Goal: Task Accomplishment & Management: Use online tool/utility

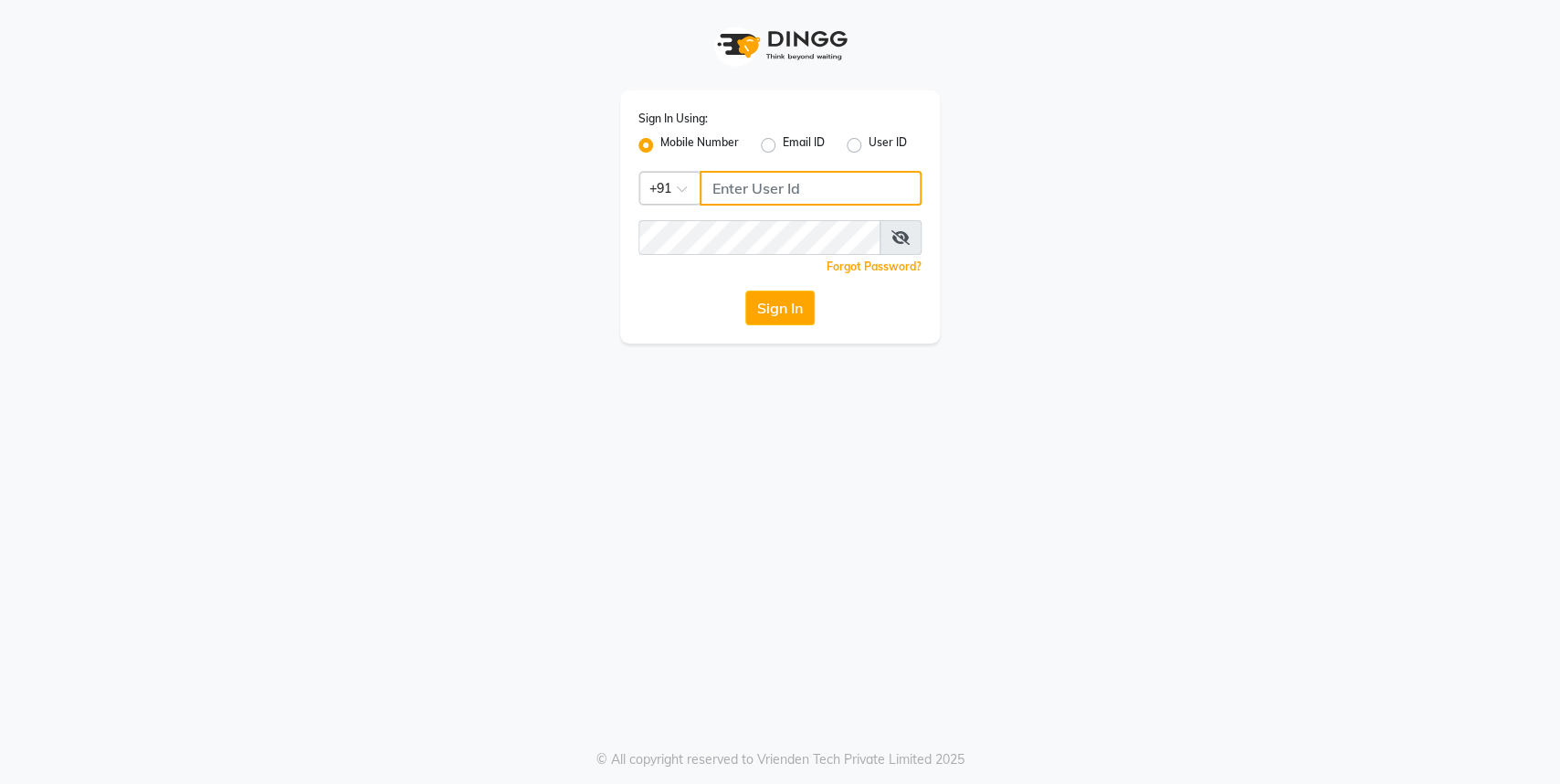
click at [736, 175] on input "Username" at bounding box center [810, 188] width 222 height 34
type input "9004963148"
click at [780, 307] on button "Sign In" at bounding box center [780, 307] width 70 height 34
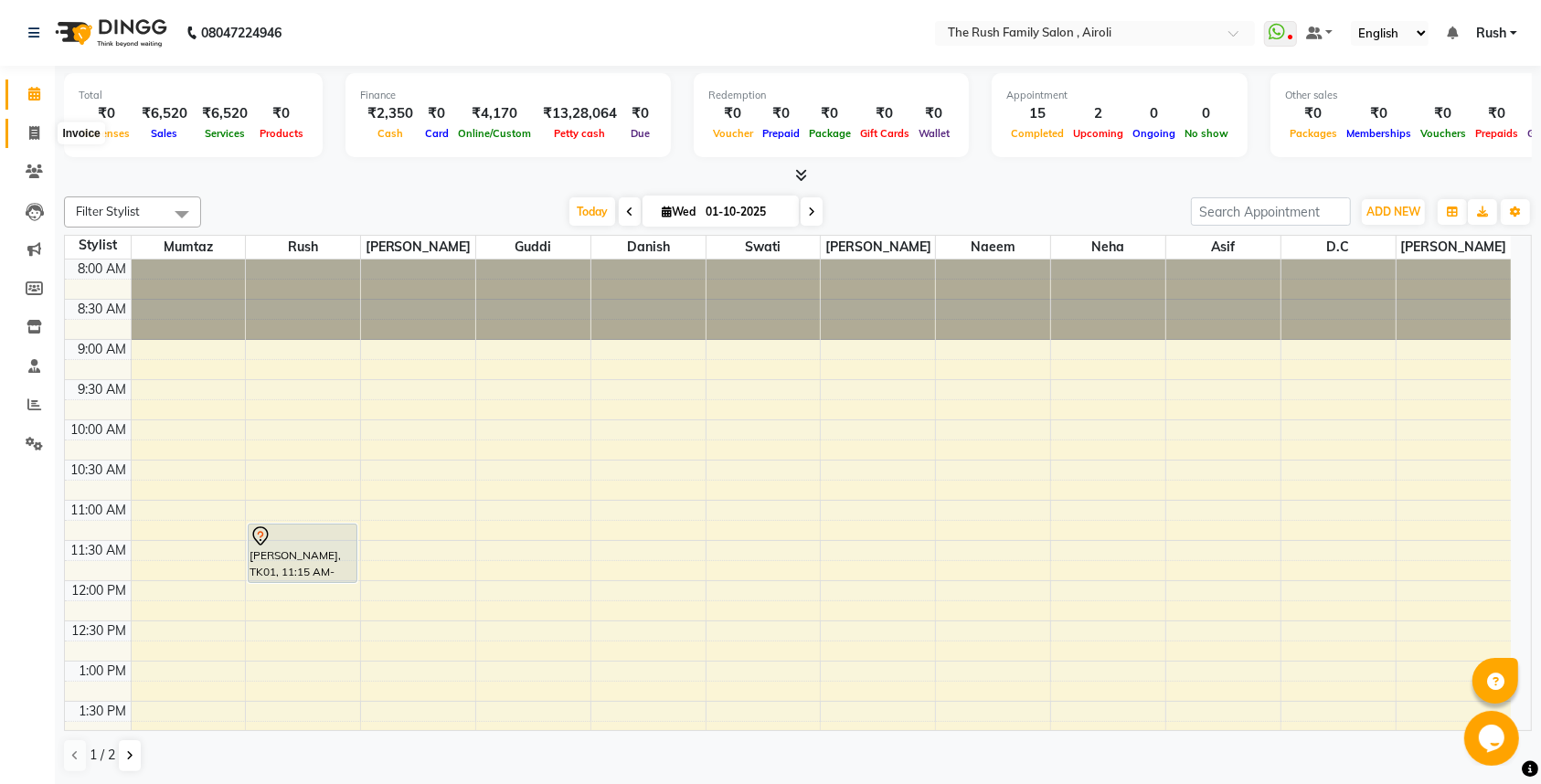
click at [33, 137] on icon at bounding box center [33, 133] width 10 height 14
select select "5419"
select select "service"
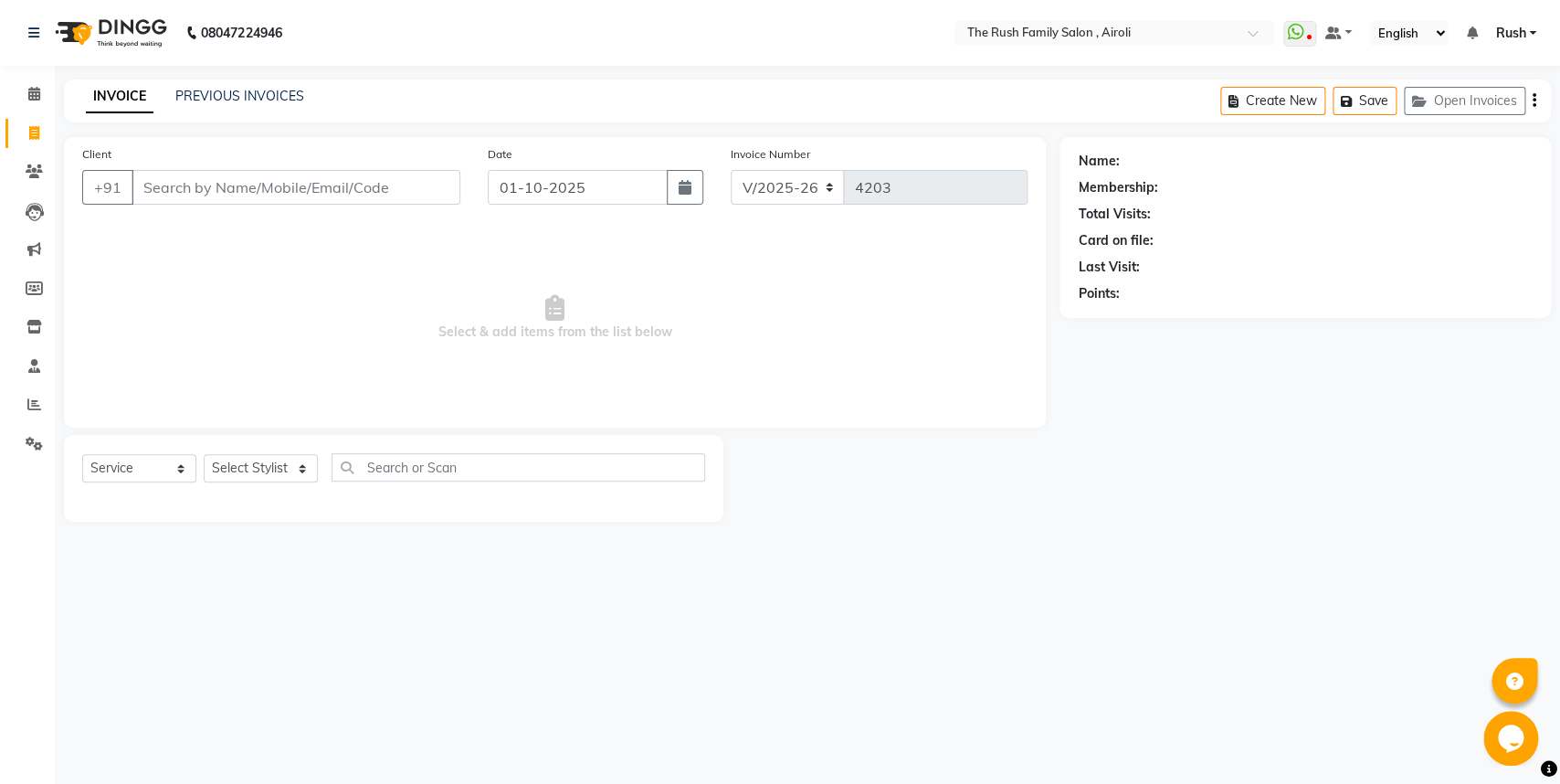
click at [181, 194] on input "Client" at bounding box center [296, 187] width 329 height 34
click at [190, 178] on input "Client" at bounding box center [296, 187] width 329 height 34
click at [190, 189] on input "Client" at bounding box center [296, 187] width 329 height 34
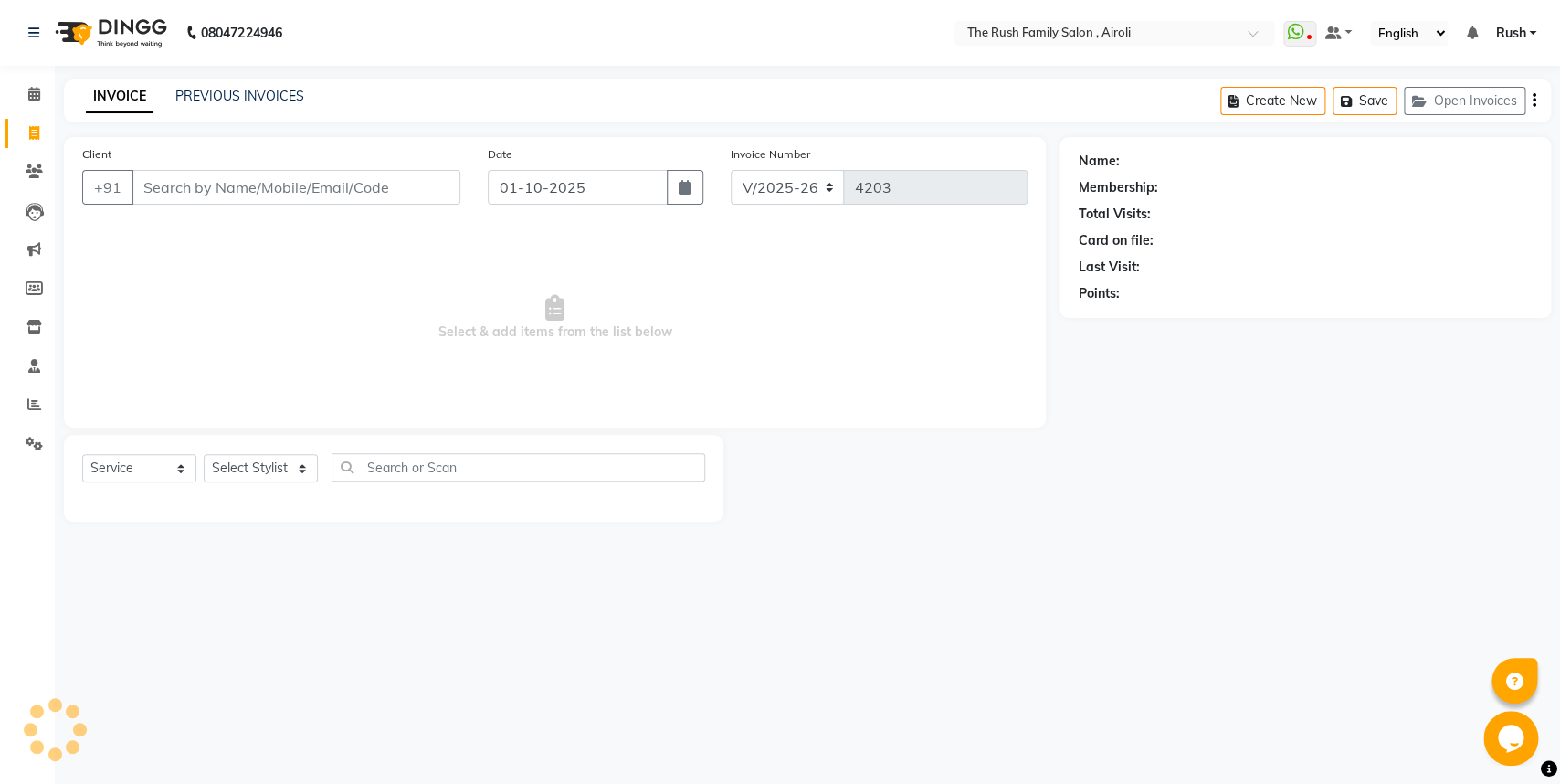
click at [223, 191] on input "Client" at bounding box center [296, 187] width 329 height 34
click at [232, 188] on input "Client" at bounding box center [296, 187] width 329 height 34
click at [174, 189] on input "Client" at bounding box center [296, 187] width 329 height 34
click at [247, 187] on input "8652564030" at bounding box center [250, 187] width 236 height 34
type input "8652564030"
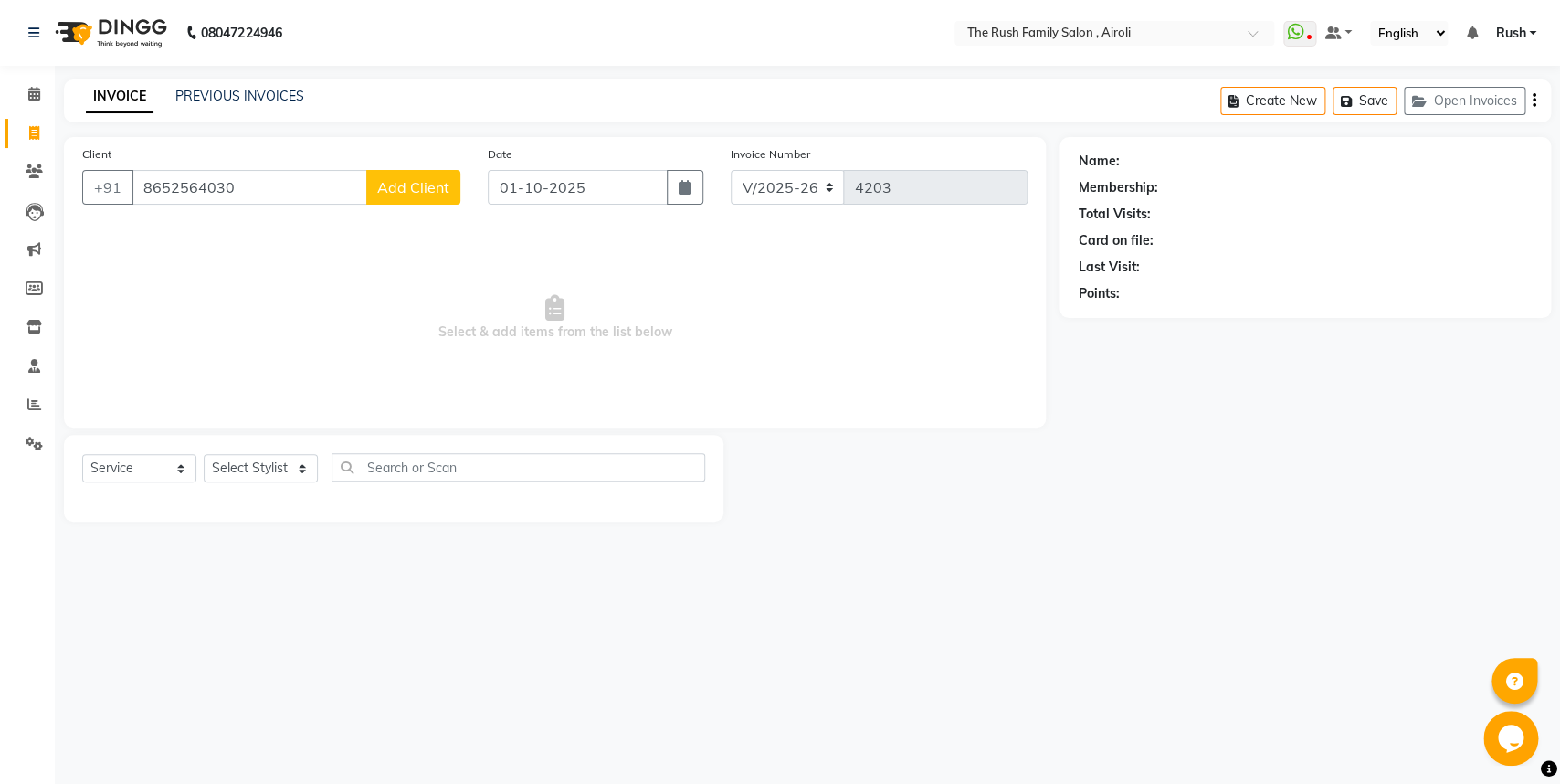
click at [423, 189] on span "Add Client" at bounding box center [413, 188] width 72 height 19
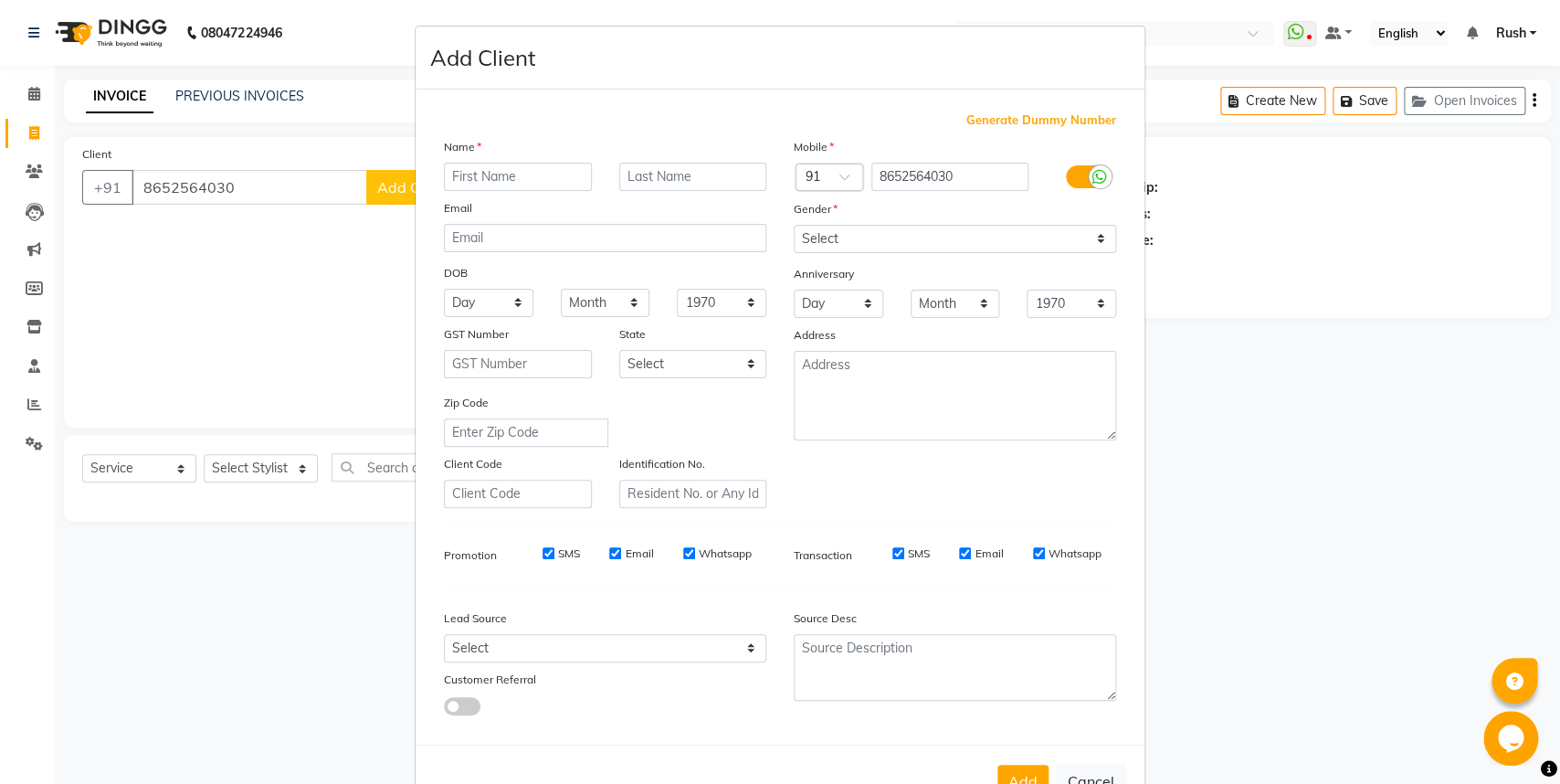
click at [484, 181] on input "text" at bounding box center [518, 176] width 148 height 28
type input "hira"
click at [793, 225] on select "Select [DEMOGRAPHIC_DATA] [DEMOGRAPHIC_DATA] Other Prefer Not To Say" at bounding box center [954, 239] width 322 height 28
select select "[DEMOGRAPHIC_DATA]"
click option "[DEMOGRAPHIC_DATA]" at bounding box center [0, 0] width 0 height 0
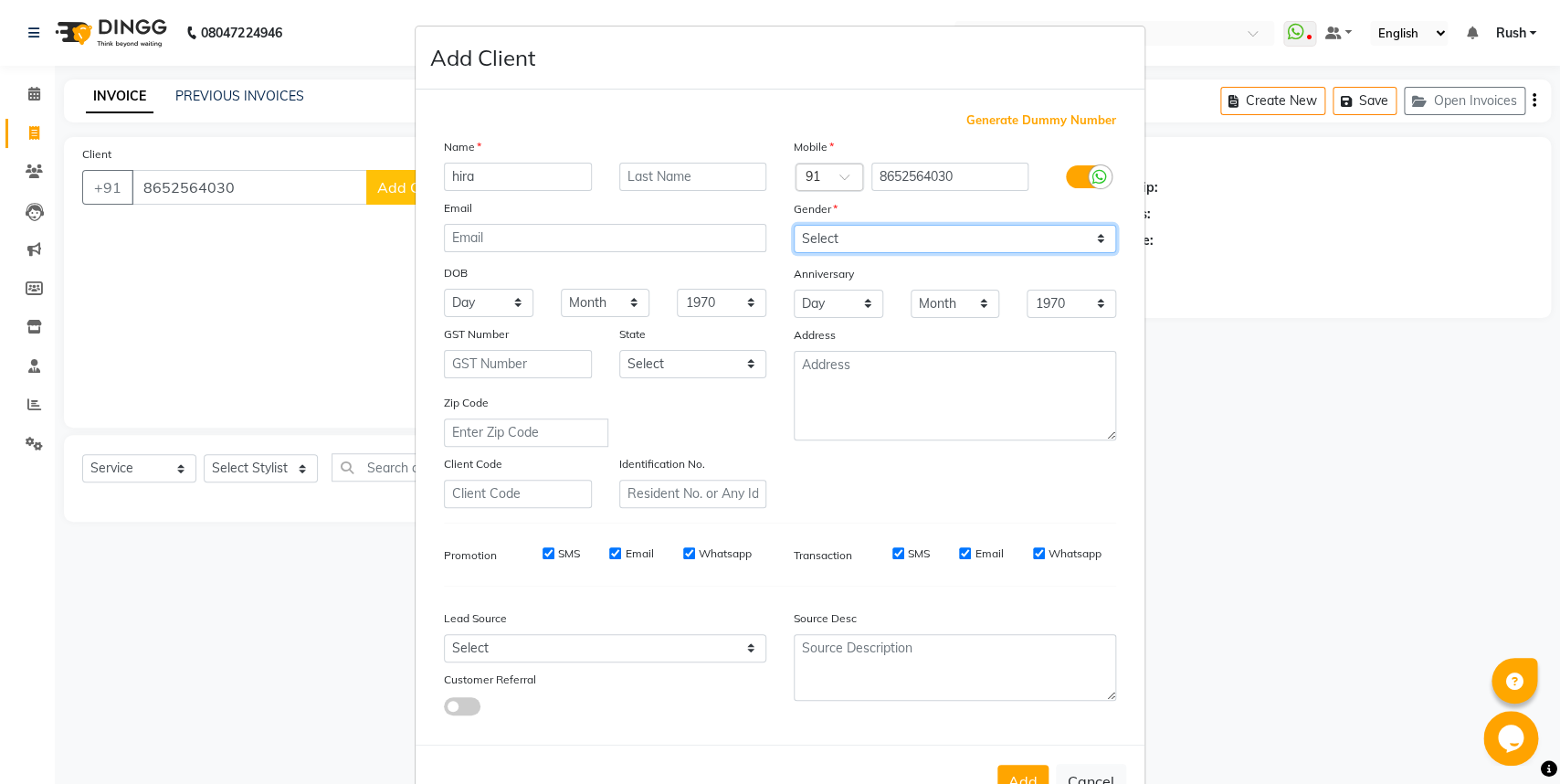
scroll to position [57, 0]
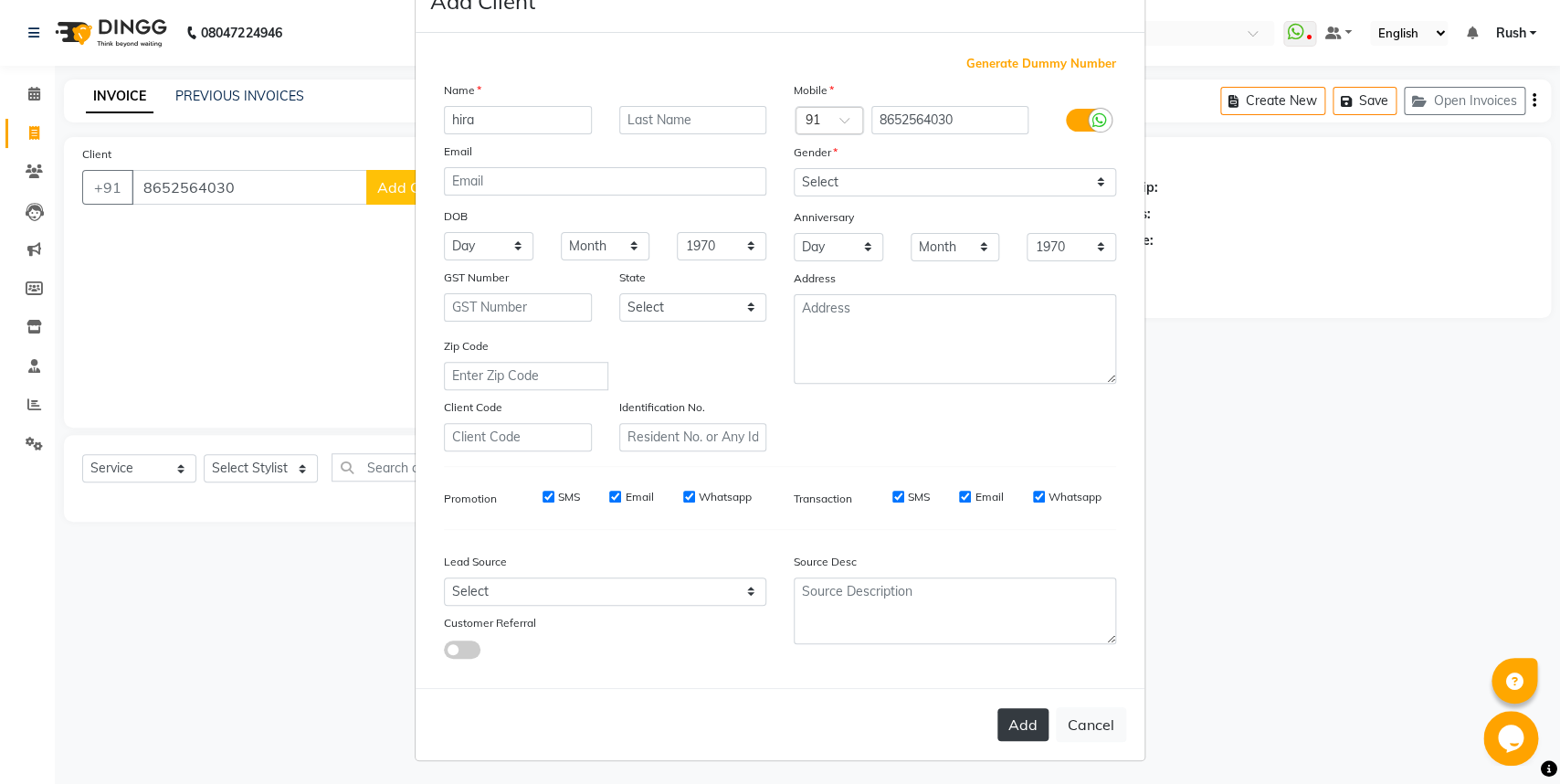
click at [1013, 711] on button "Add" at bounding box center [1023, 724] width 51 height 33
select select
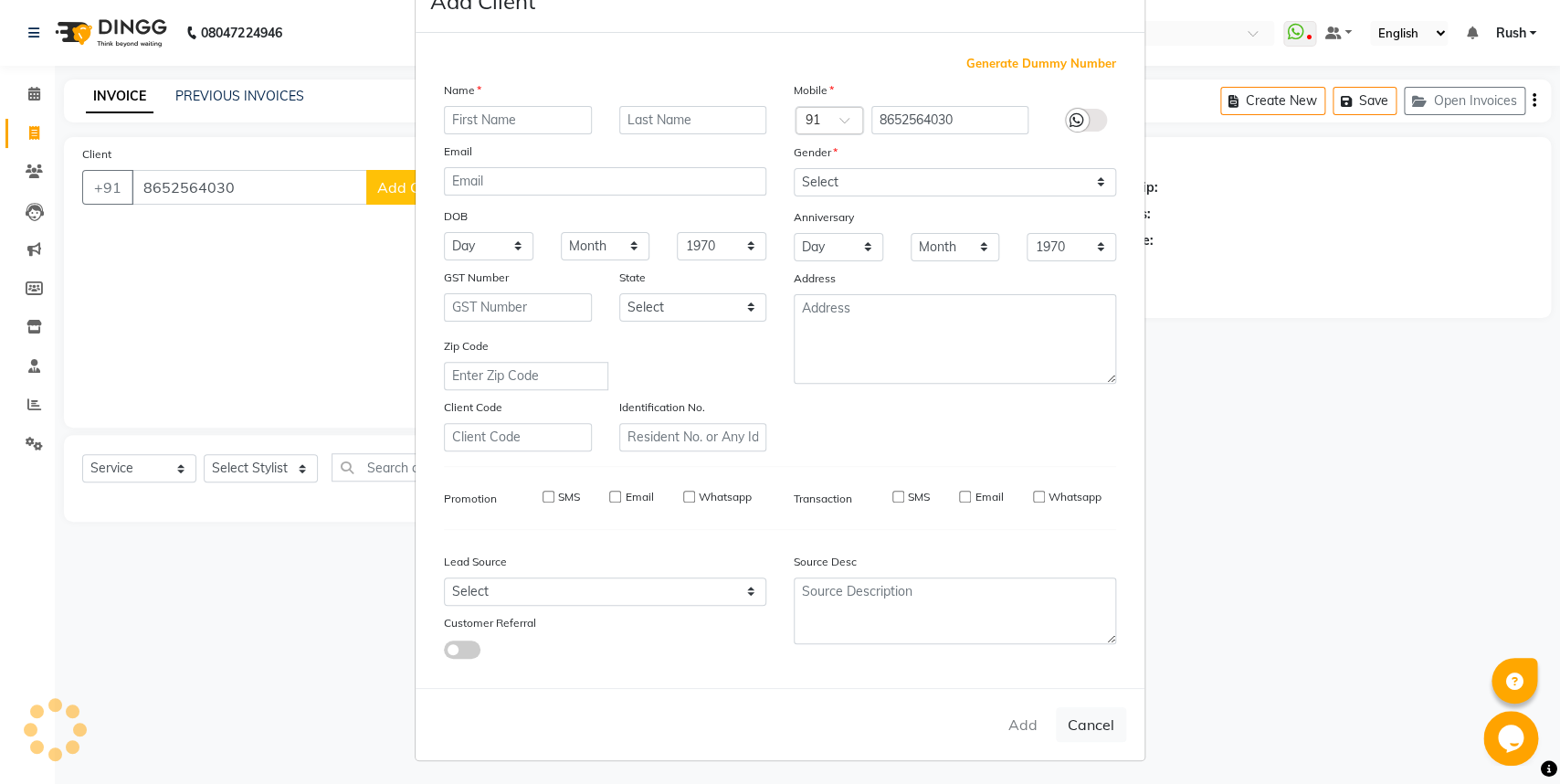
select select
checkbox input "false"
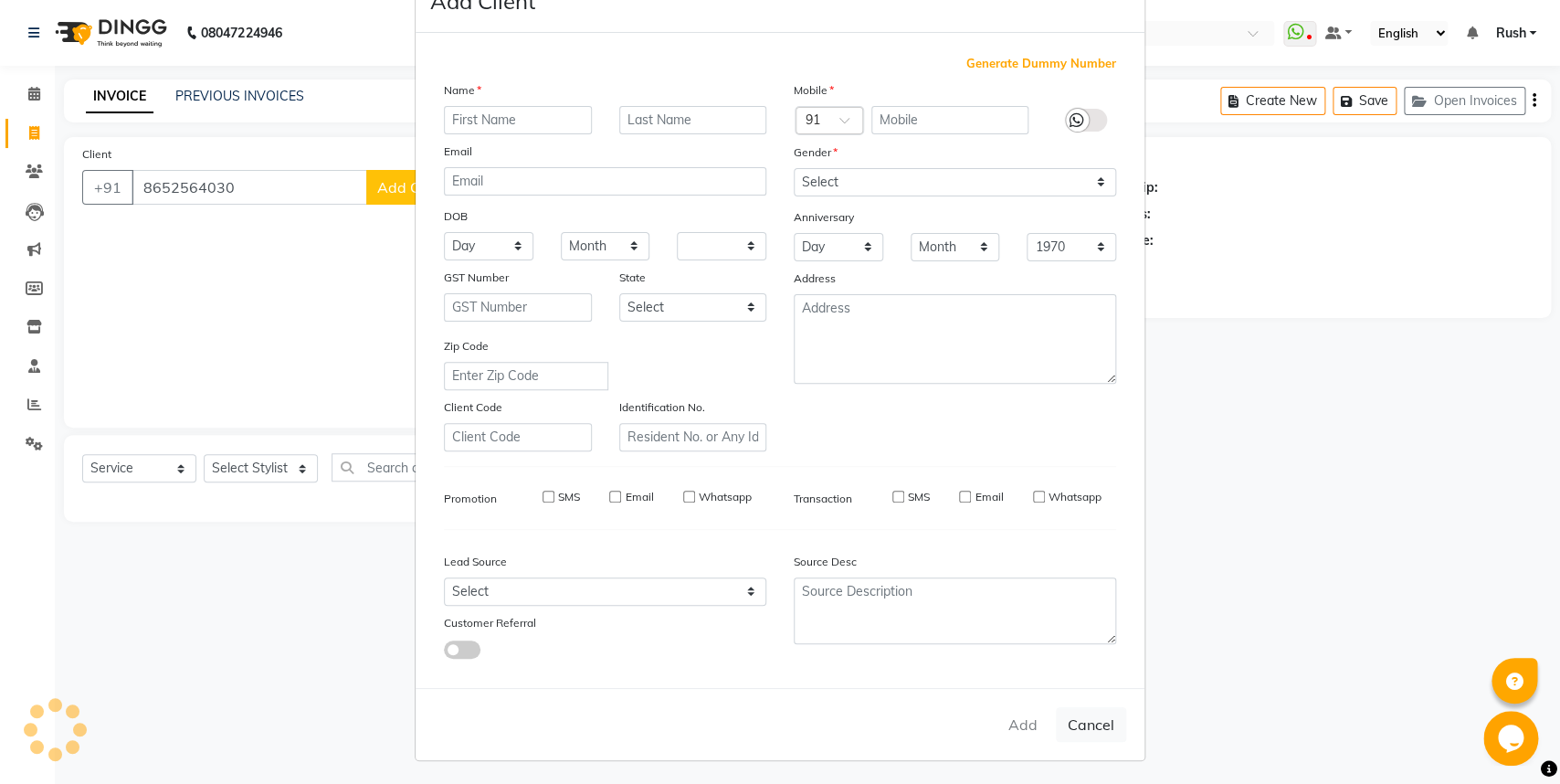
checkbox input "false"
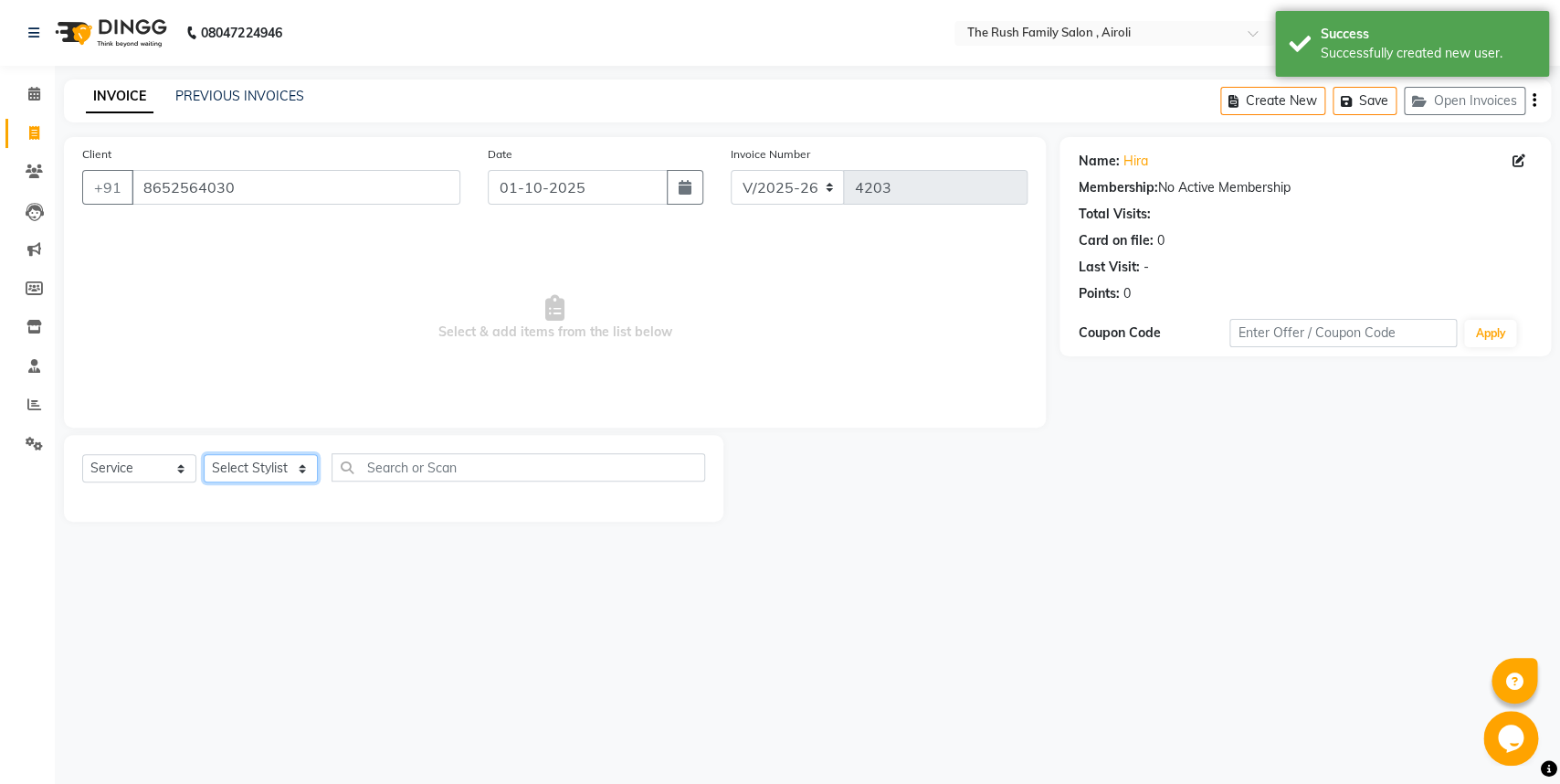
click at [203, 454] on select "Select Stylist [PERSON_NAME] [PERSON_NAME] Danish D.C Guddi [PERSON_NAME] [PERS…" at bounding box center [260, 468] width 114 height 28
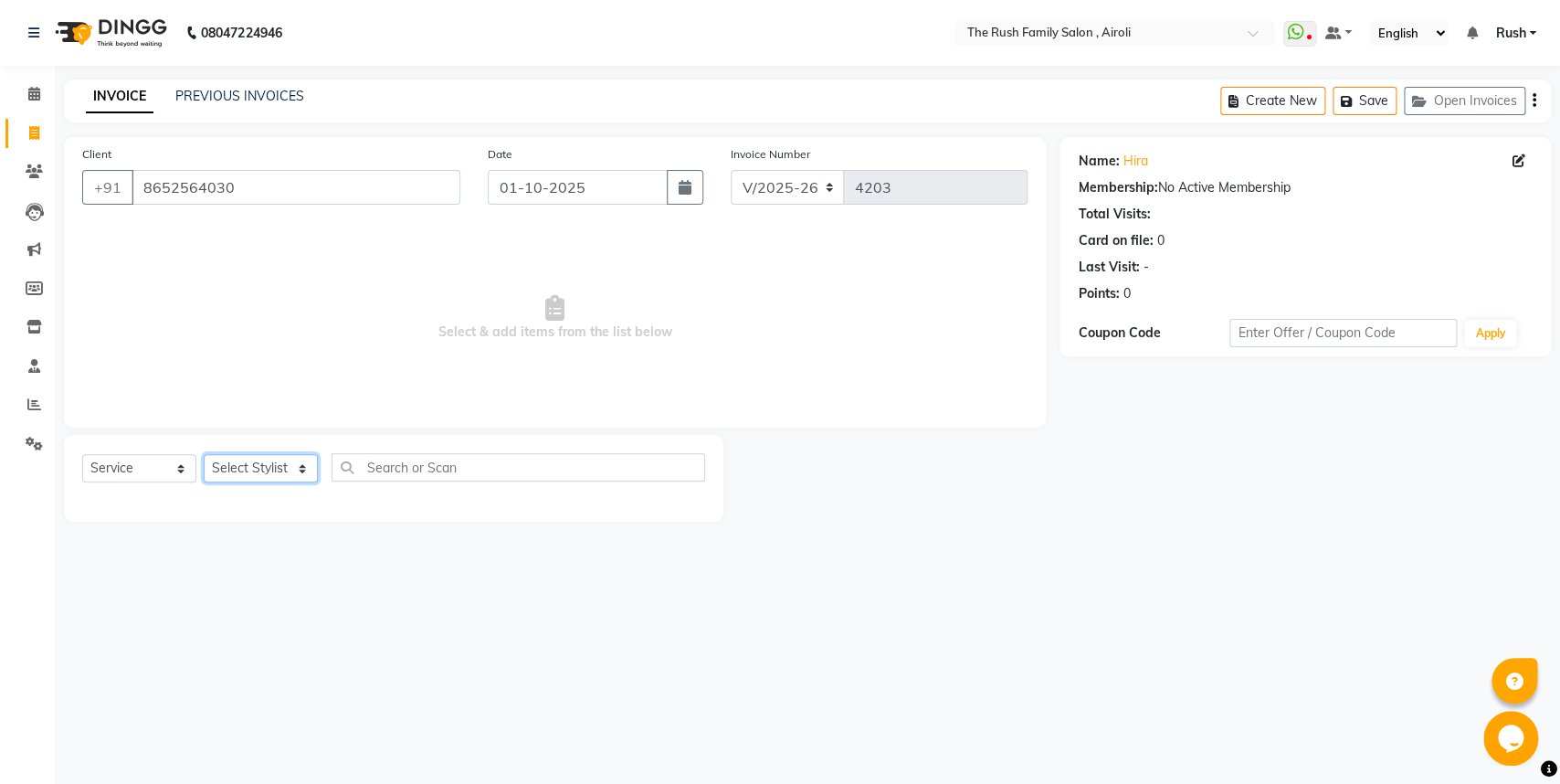
select select "60158"
click option "Guddi" at bounding box center [0, 0] width 0 height 0
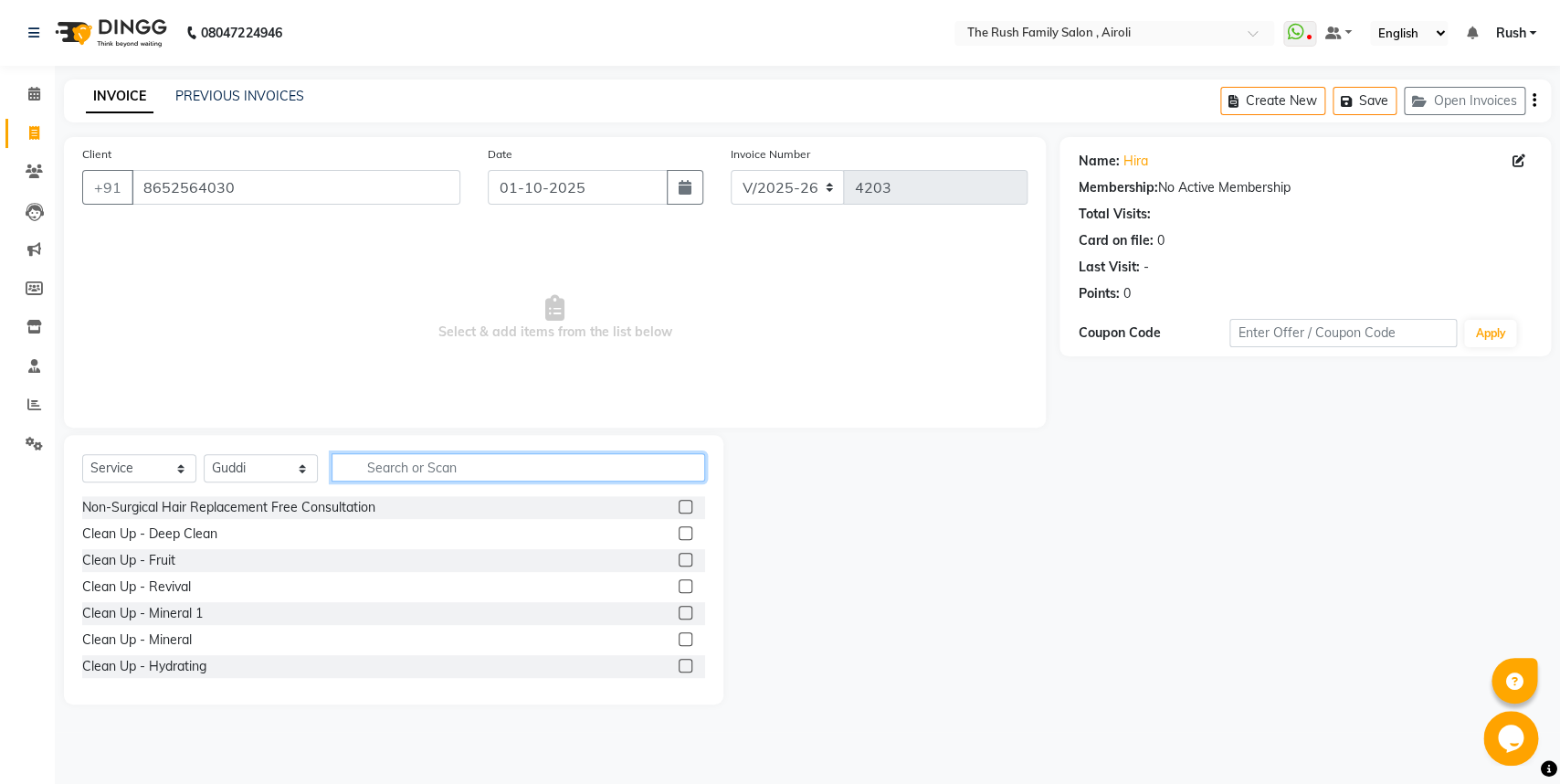
click at [387, 471] on input "text" at bounding box center [518, 467] width 374 height 28
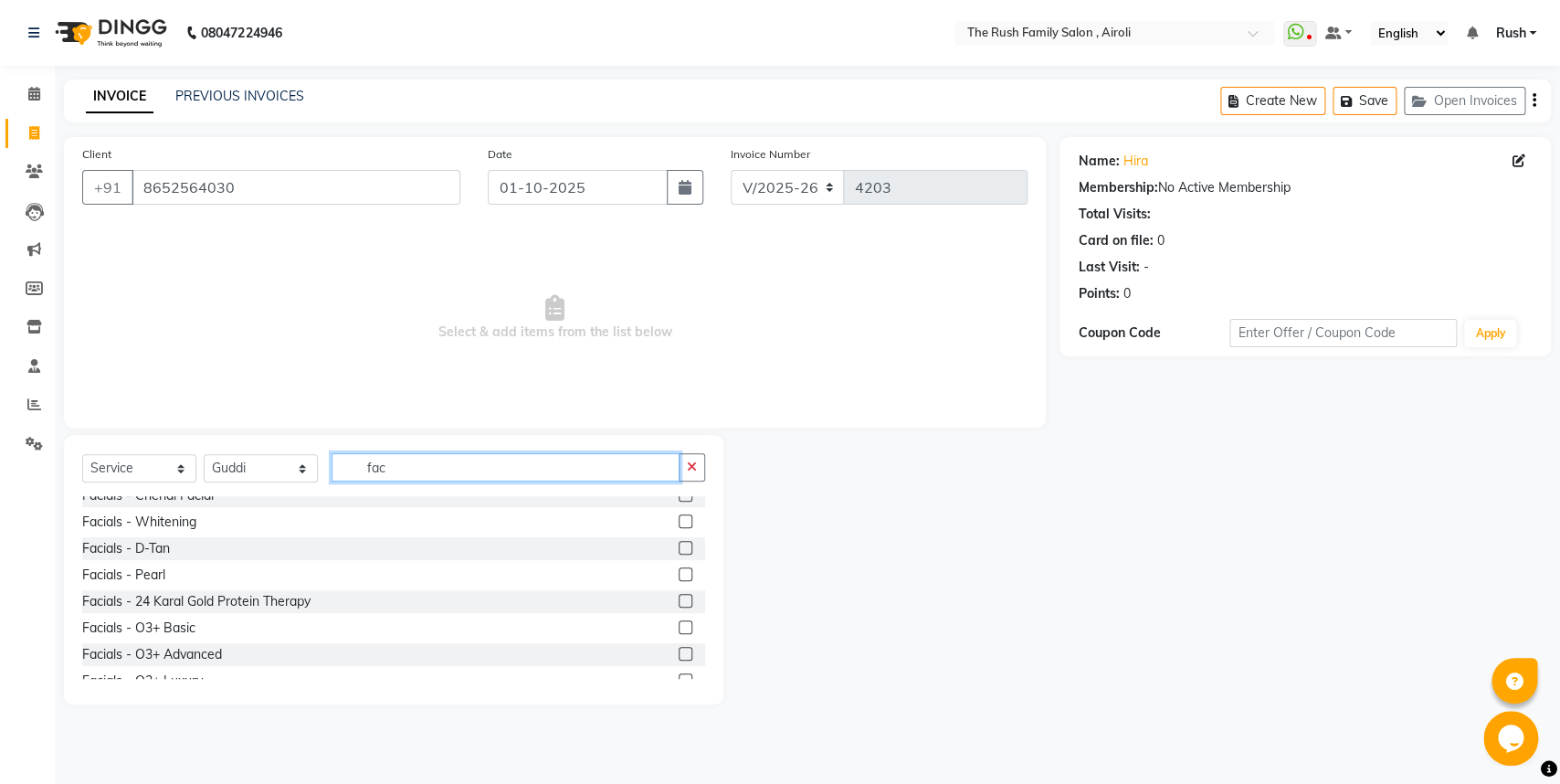
scroll to position [226, 0]
type input "fac"
click at [679, 625] on label at bounding box center [686, 625] width 14 height 14
click at [679, 625] on input "checkbox" at bounding box center [685, 626] width 12 height 12
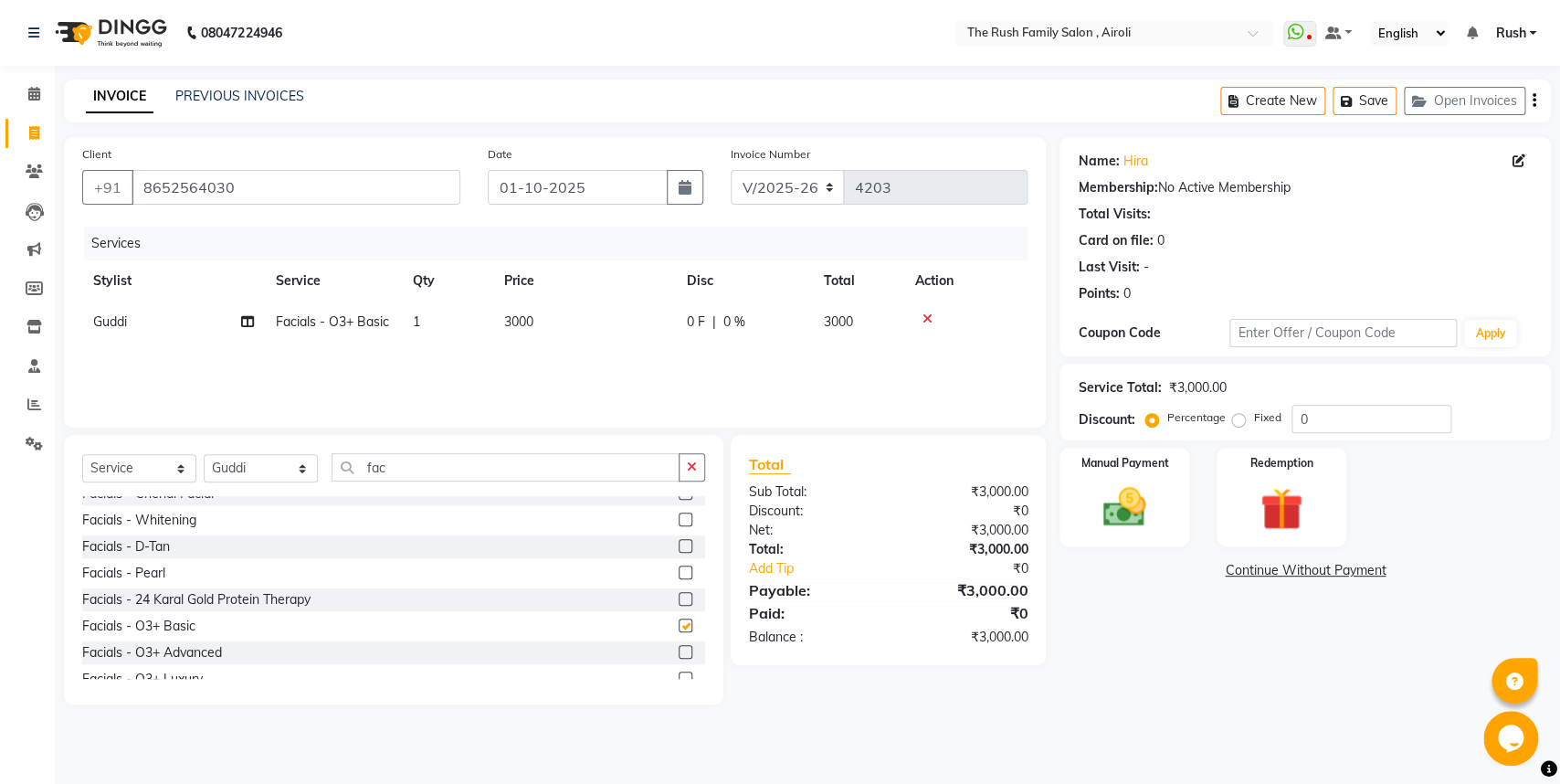
checkbox input "false"
click at [745, 352] on div "Services Stylist Service Qty Price Disc Total Action Guddi Facials - O3+ Basic …" at bounding box center [555, 318] width 946 height 183
click at [702, 334] on td "0 F | 0 %" at bounding box center [744, 321] width 137 height 41
select select "60158"
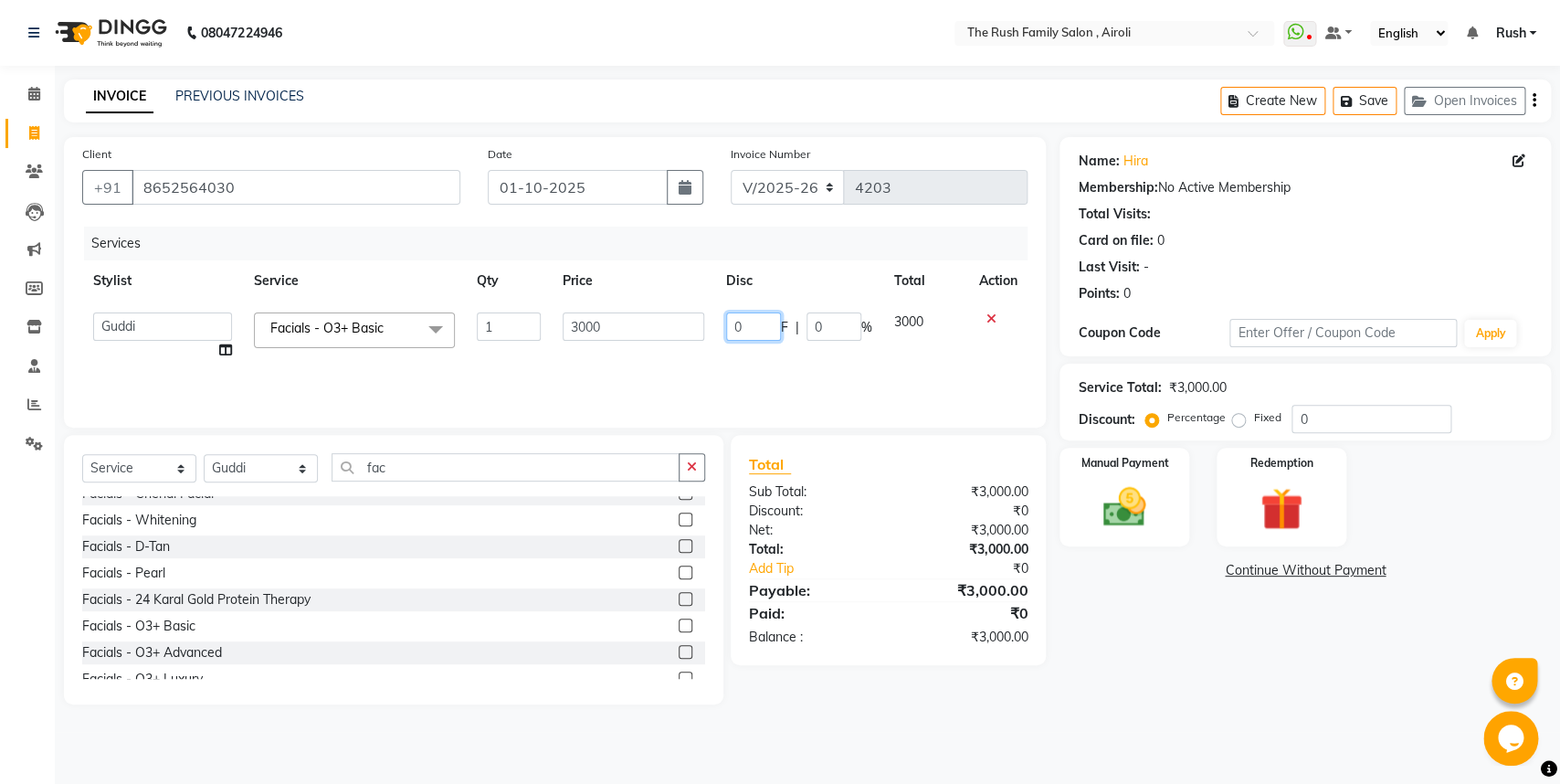
click at [745, 323] on input "0" at bounding box center [754, 326] width 55 height 28
type input "600"
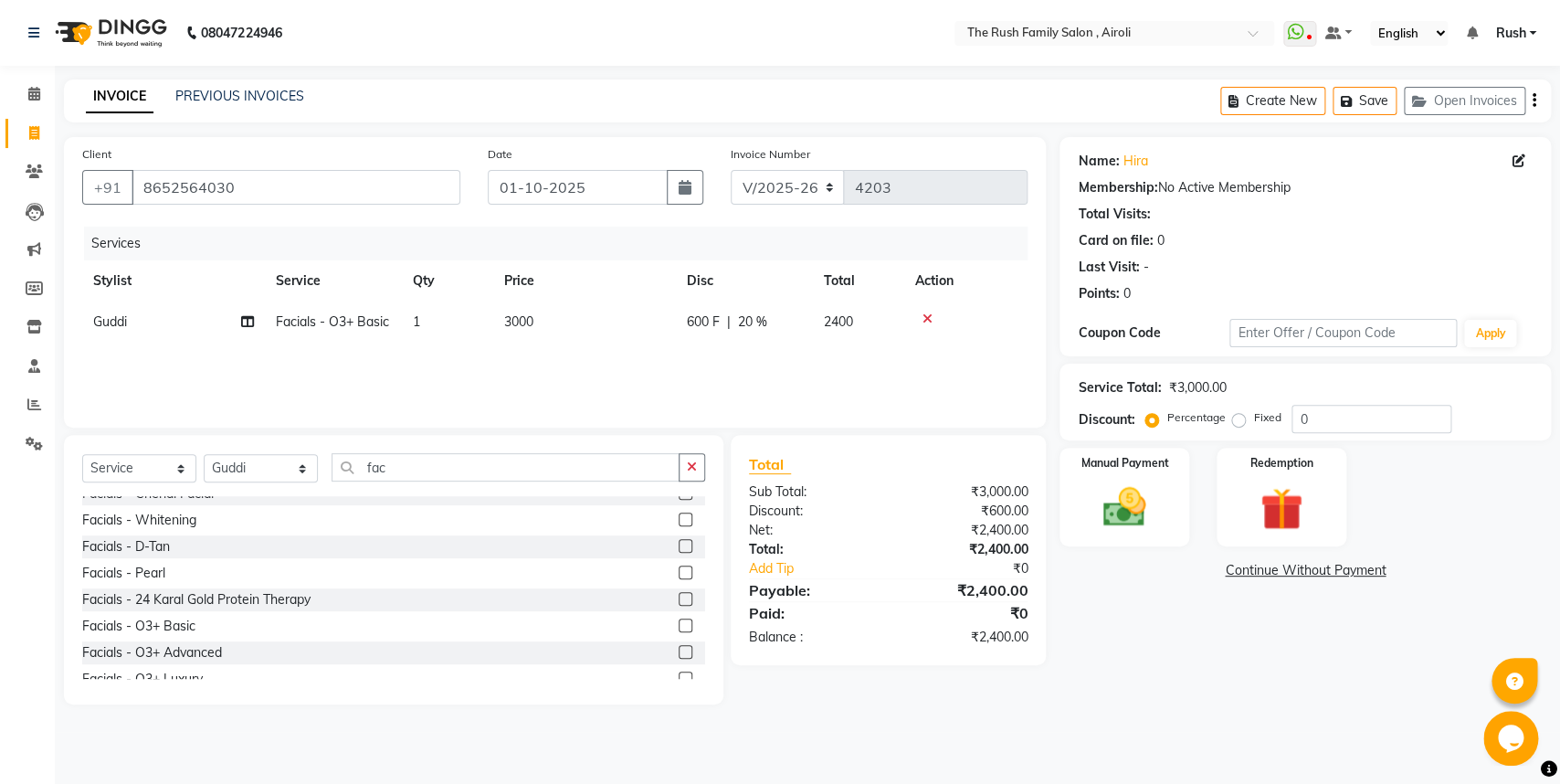
click at [903, 330] on td "2400" at bounding box center [859, 321] width 91 height 41
select select "60158"
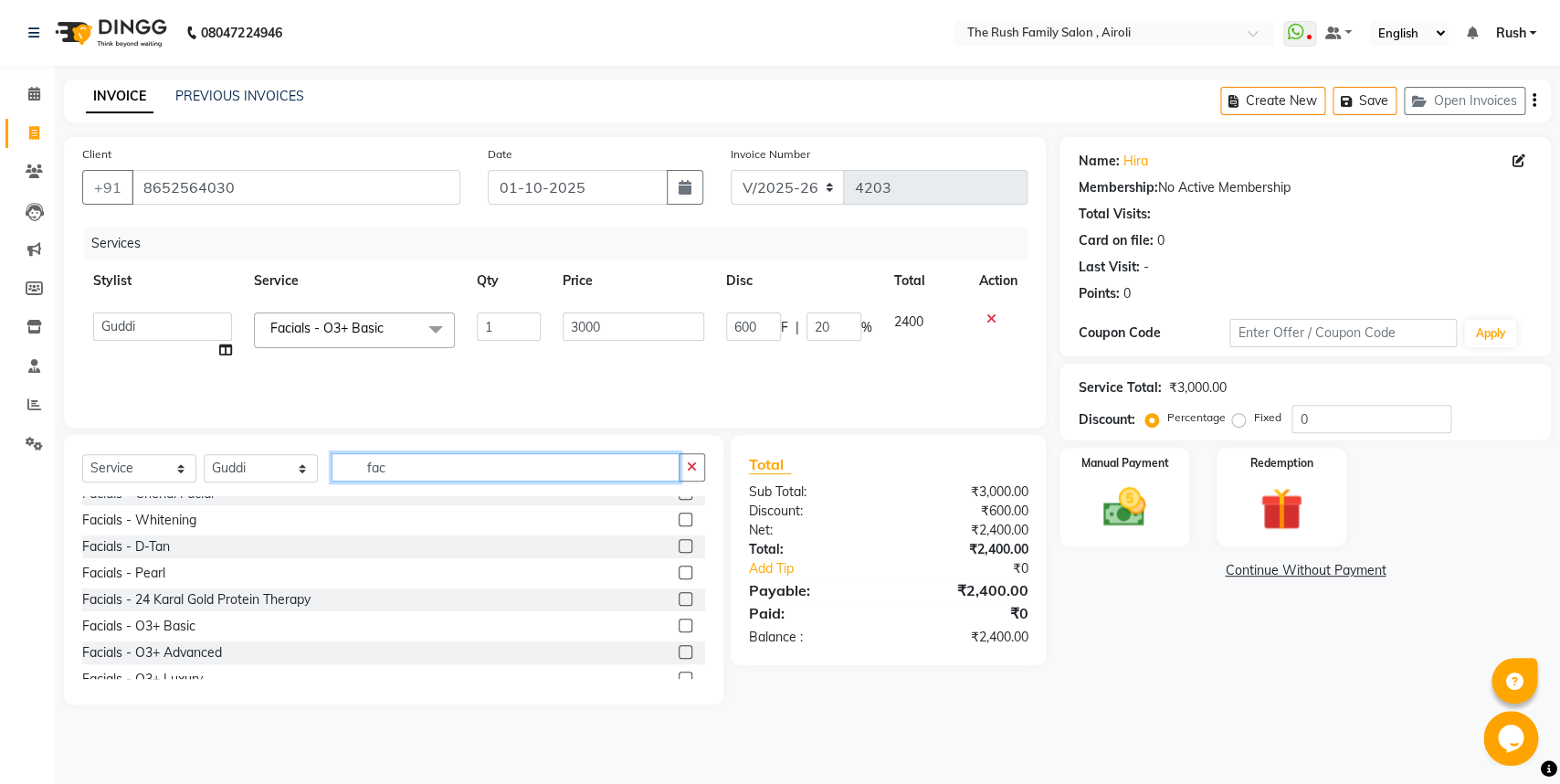
click at [405, 461] on input "fac" at bounding box center [505, 467] width 348 height 28
type input "f"
type input "fac"
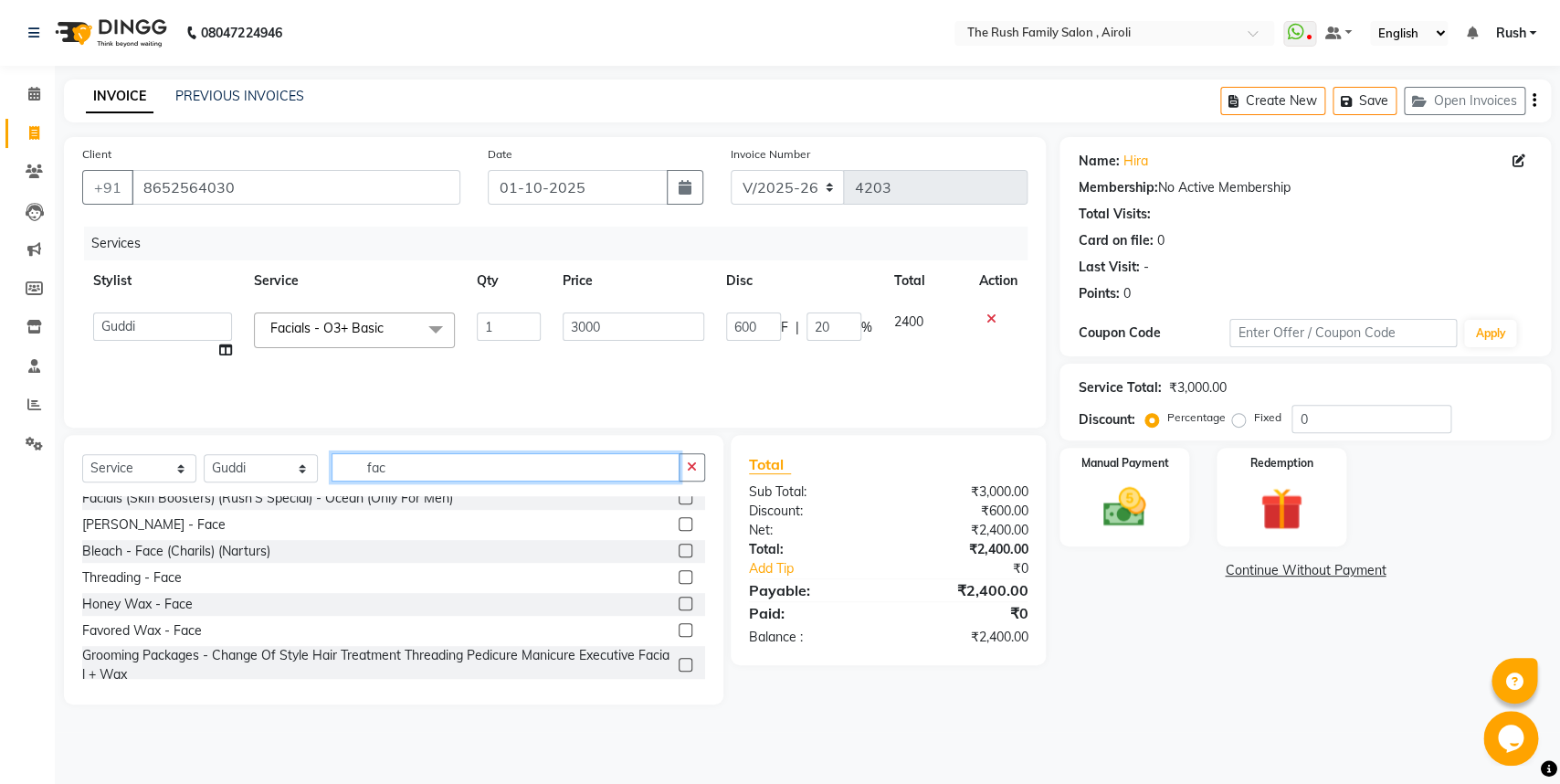
scroll to position [598, 0]
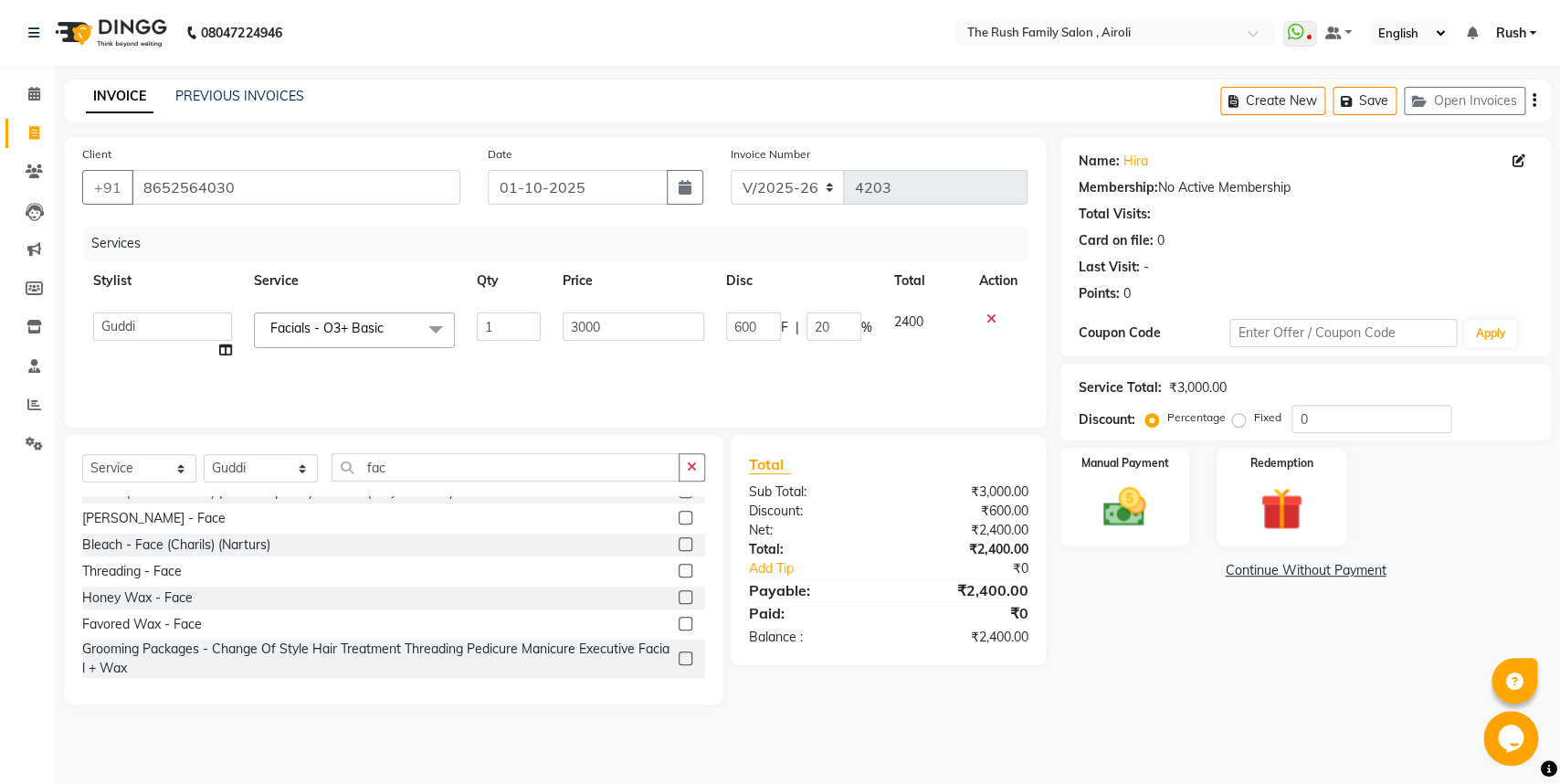
click at [679, 592] on label at bounding box center [686, 596] width 14 height 14
click at [679, 592] on input "checkbox" at bounding box center [685, 597] width 12 height 12
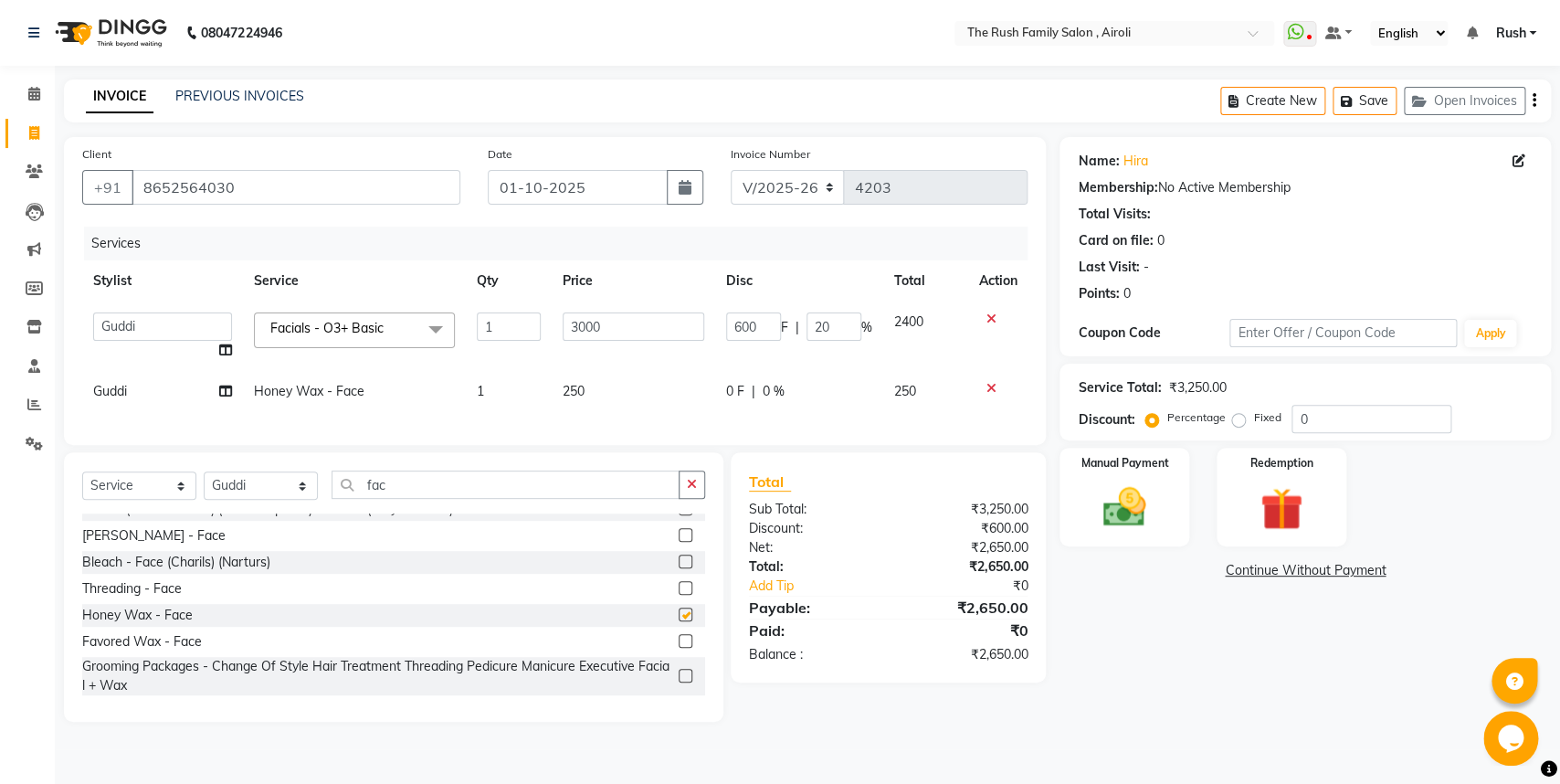
checkbox input "false"
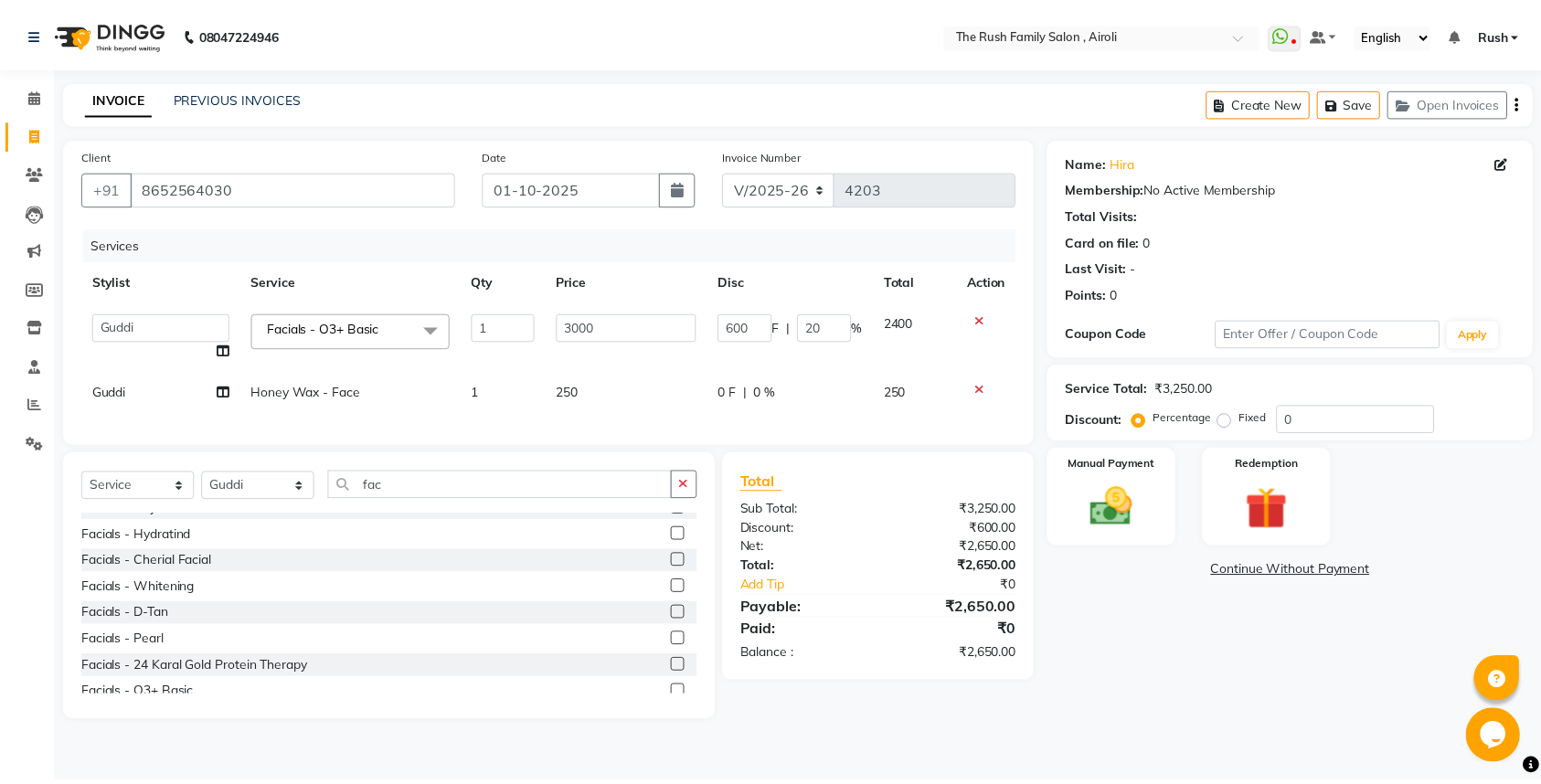
scroll to position [0, 0]
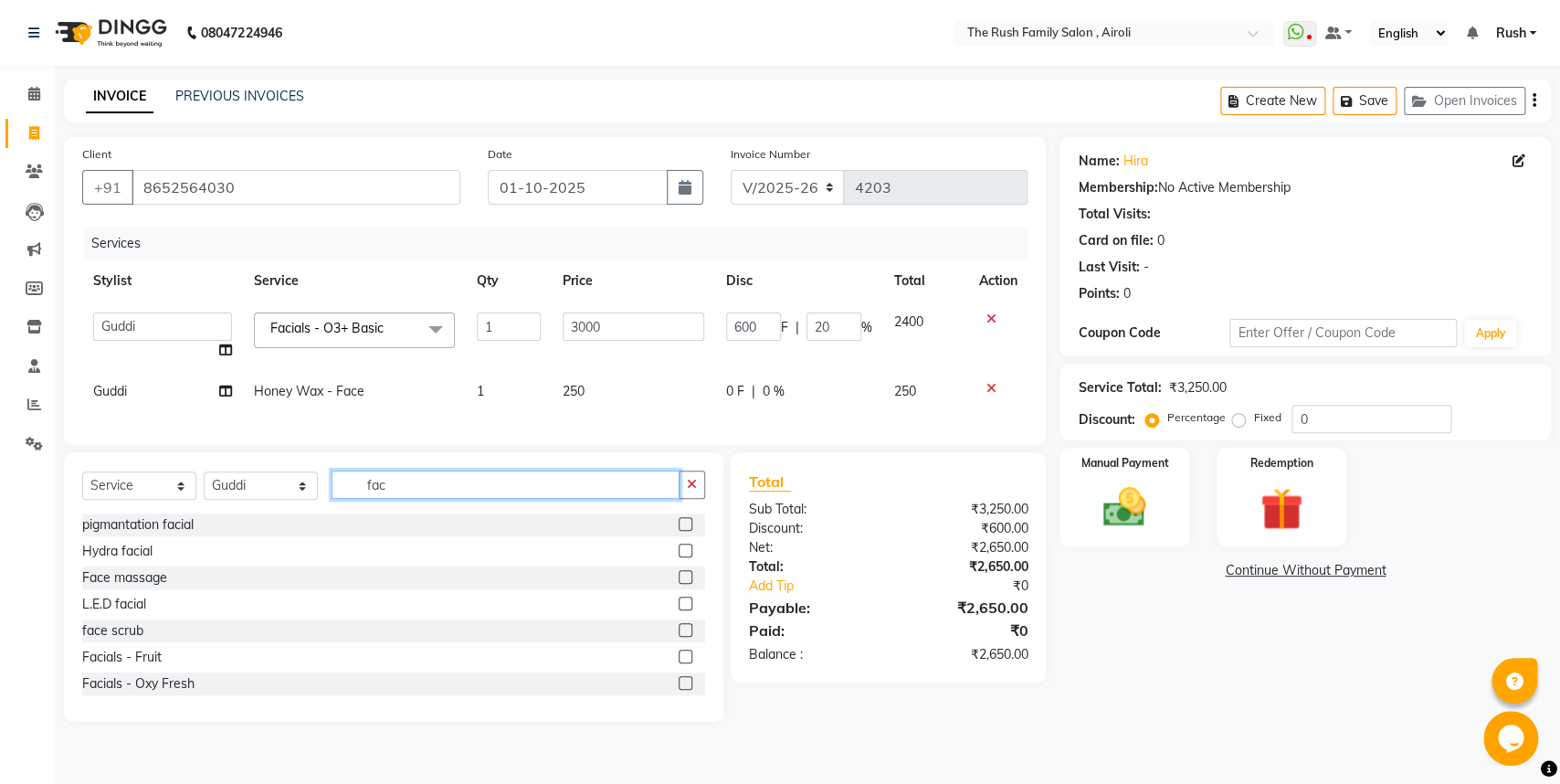
click at [427, 499] on input "fac" at bounding box center [505, 484] width 348 height 28
type input "f"
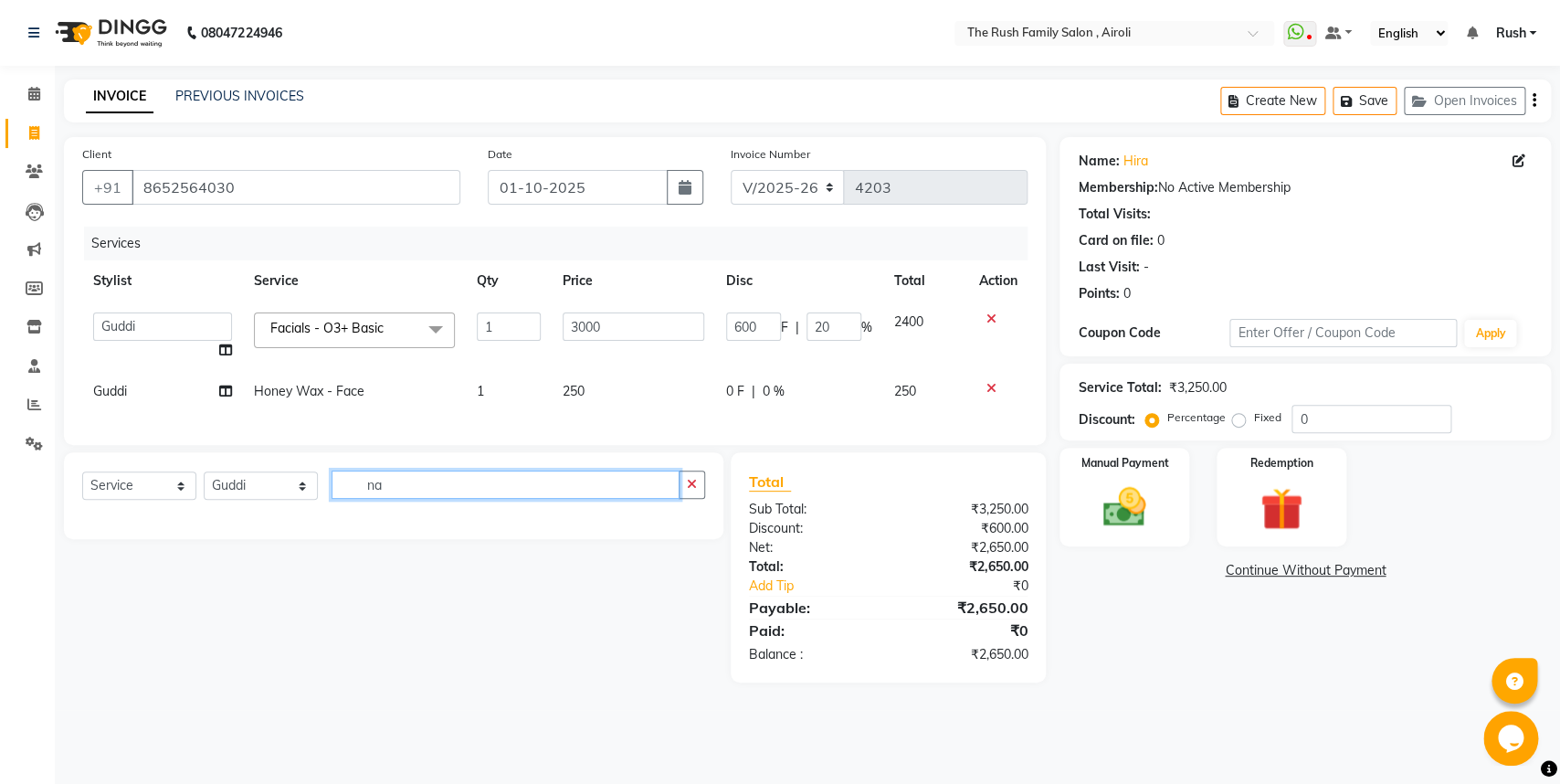
type input "n"
click at [456, 499] on input "fac serum" at bounding box center [505, 484] width 348 height 28
type input "f"
type input "natures"
click at [82, 471] on select "Select Service Product Membership Package Voucher Prepaid Gift Card" at bounding box center [138, 485] width 114 height 28
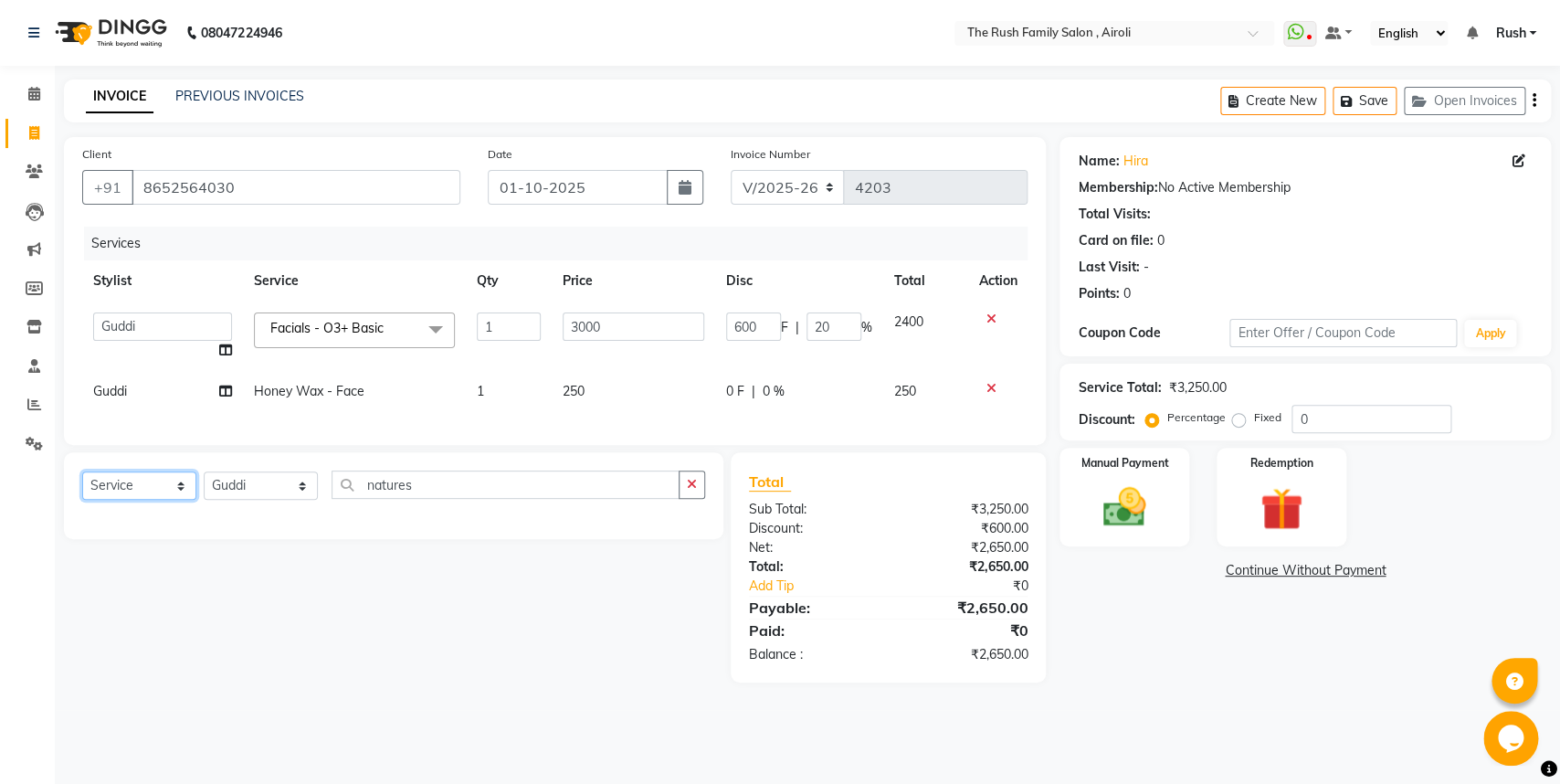
select select "product"
click option "Product" at bounding box center [0, 0] width 0 height 0
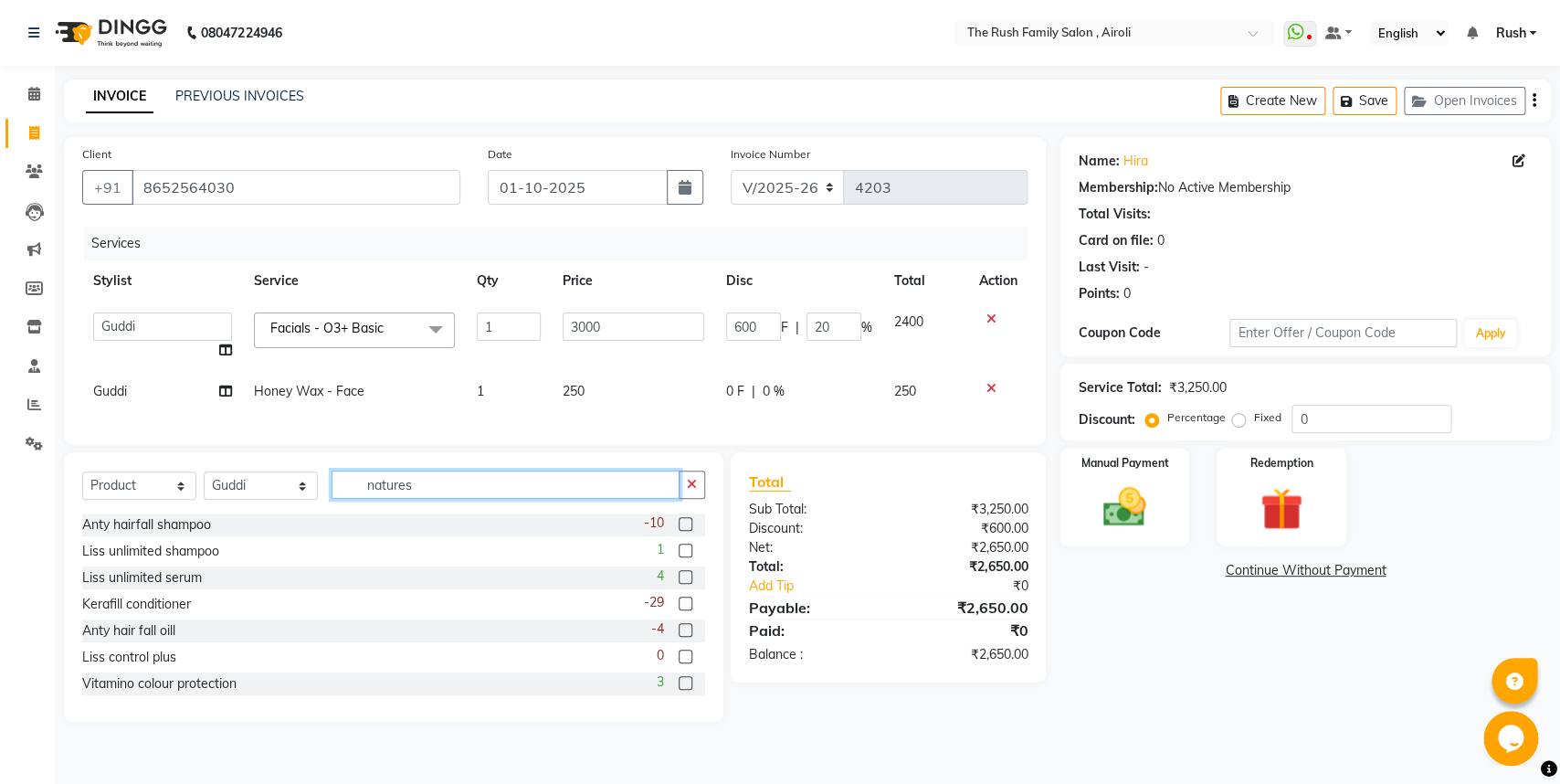
click at [427, 499] on input "natures" at bounding box center [505, 484] width 348 height 28
type input "n"
click at [430, 499] on input "serum" at bounding box center [505, 484] width 348 height 28
type input "s"
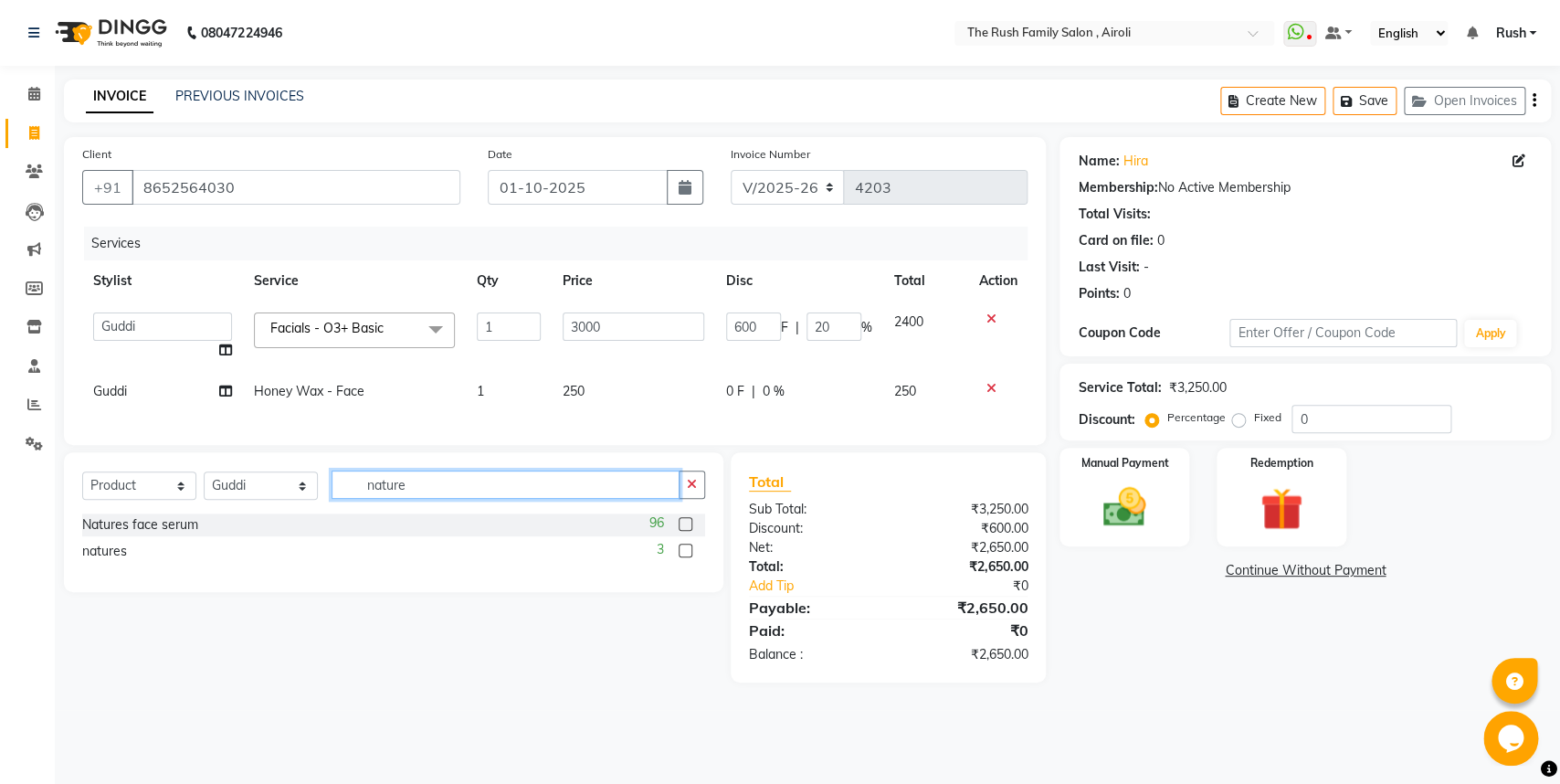
type input "nature"
click at [683, 536] on div "96" at bounding box center [677, 525] width 56 height 23
click at [684, 530] on label at bounding box center [686, 524] width 14 height 14
click at [684, 530] on input "checkbox" at bounding box center [685, 524] width 12 height 12
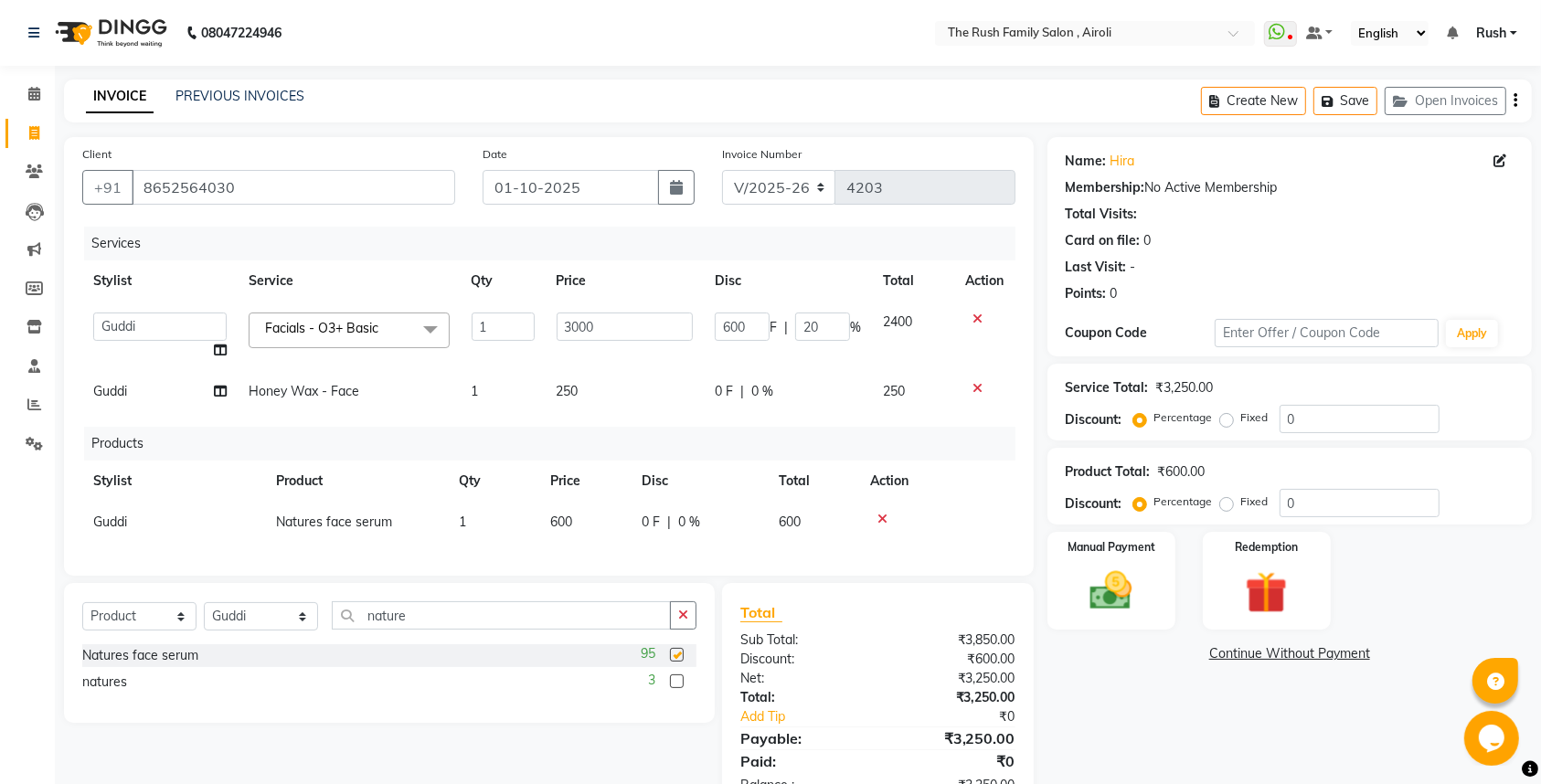
checkbox input "false"
click at [602, 517] on td "600" at bounding box center [585, 522] width 91 height 41
select select "60158"
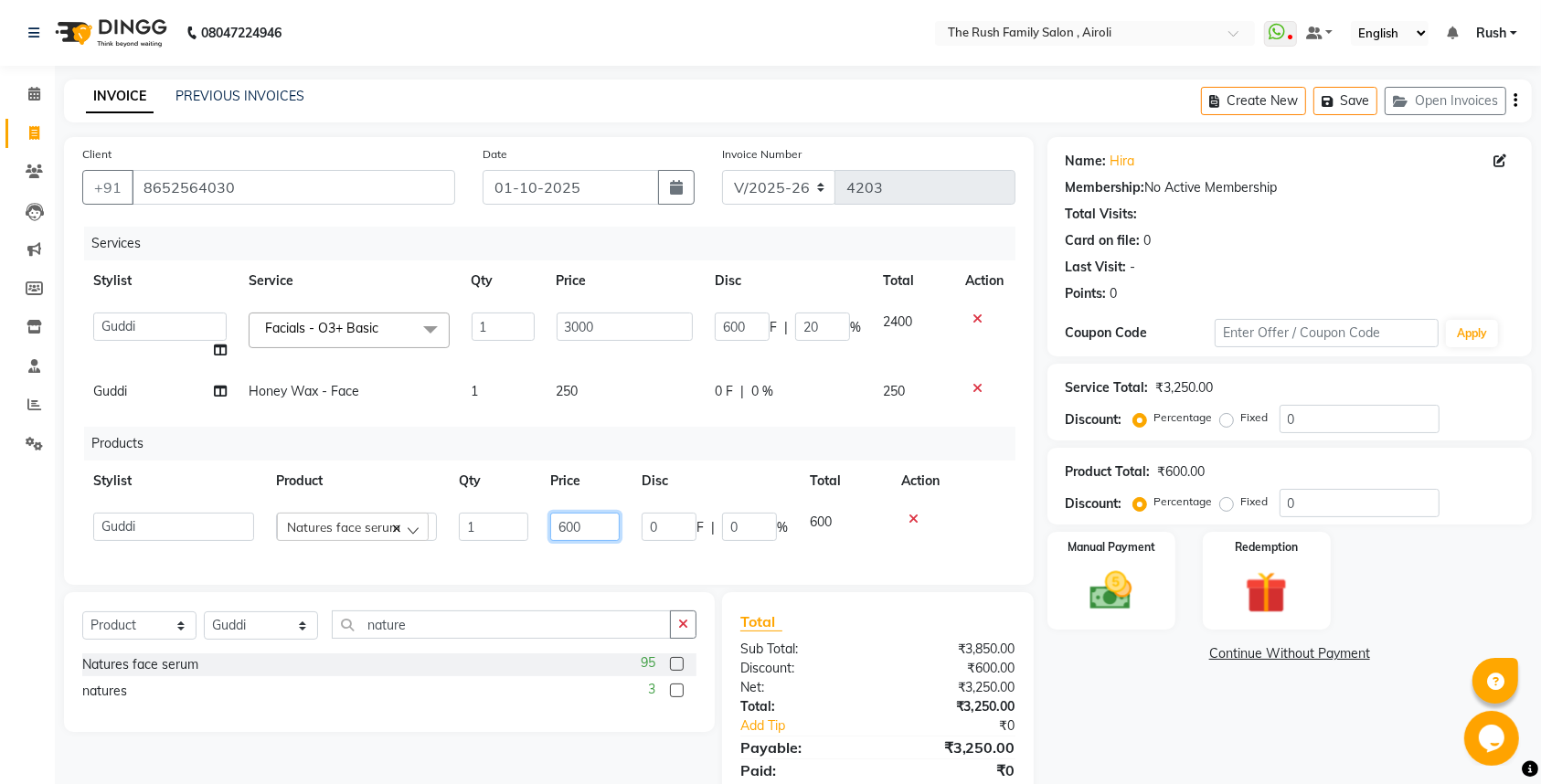
click at [588, 530] on input "600" at bounding box center [585, 527] width 70 height 28
type input "6"
type input "300"
click at [840, 542] on td "600" at bounding box center [844, 527] width 91 height 50
select select "60158"
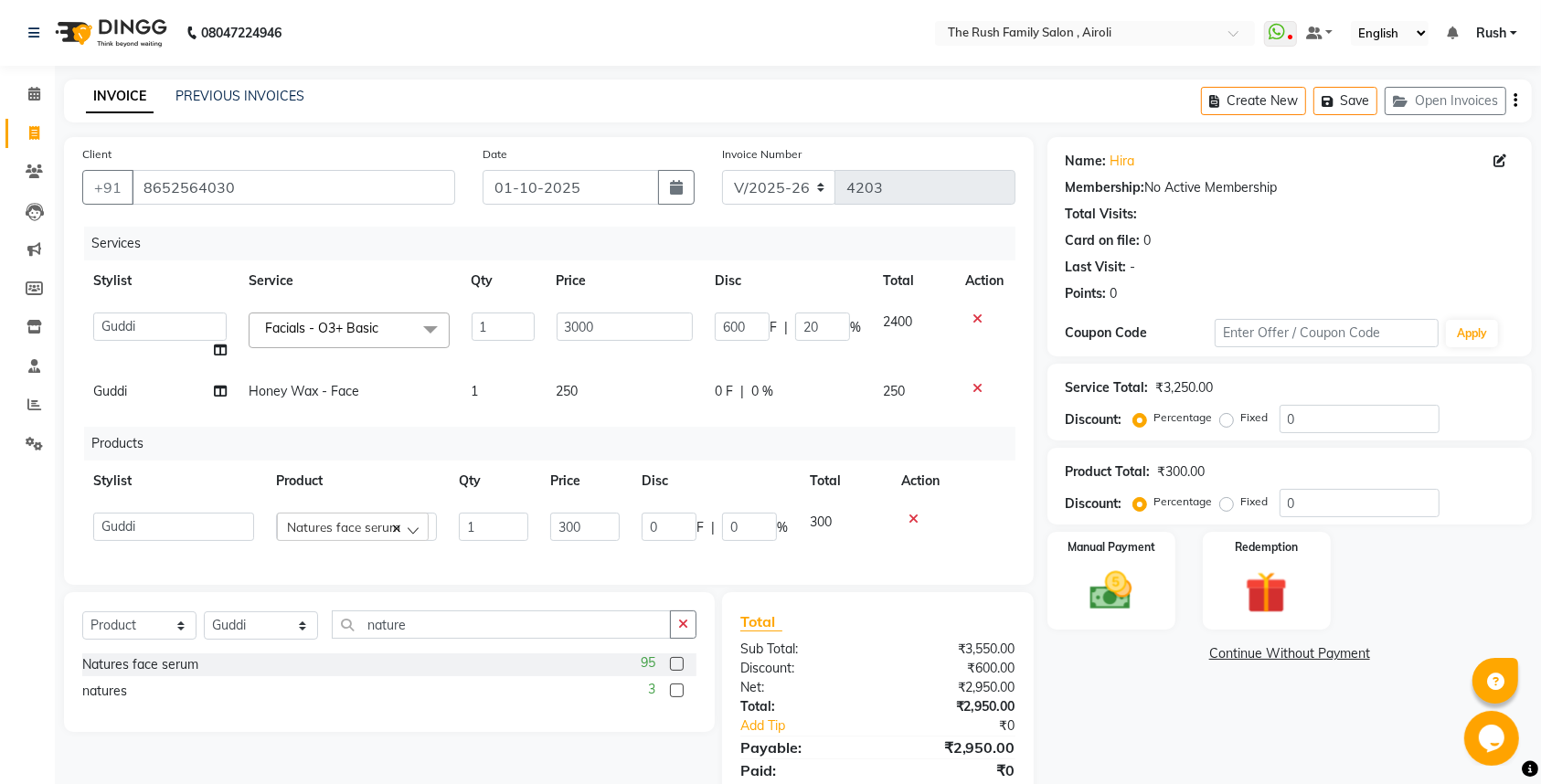
scroll to position [85, 0]
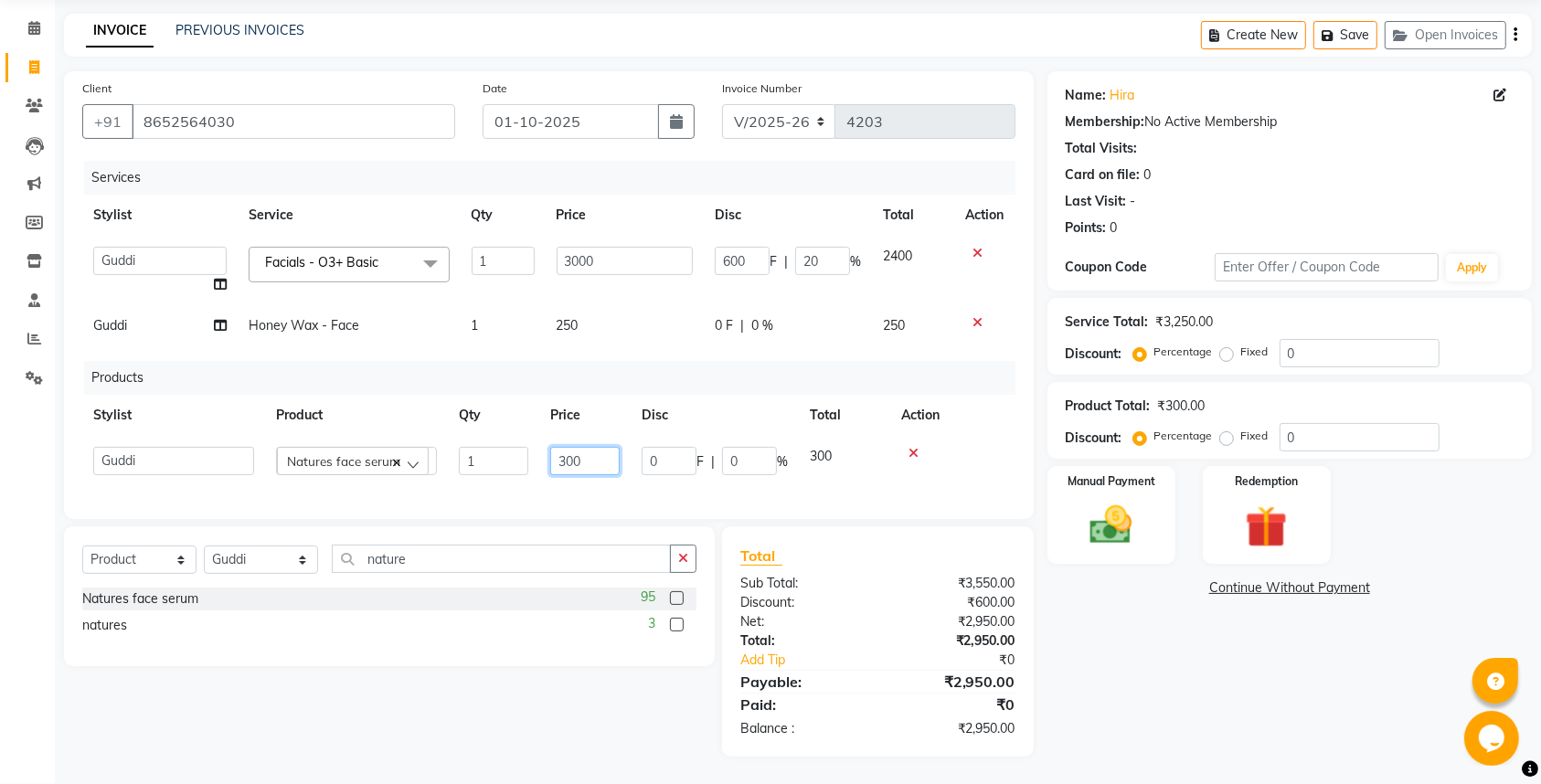
click at [590, 447] on input "300" at bounding box center [585, 461] width 70 height 28
type input "3"
type input "250"
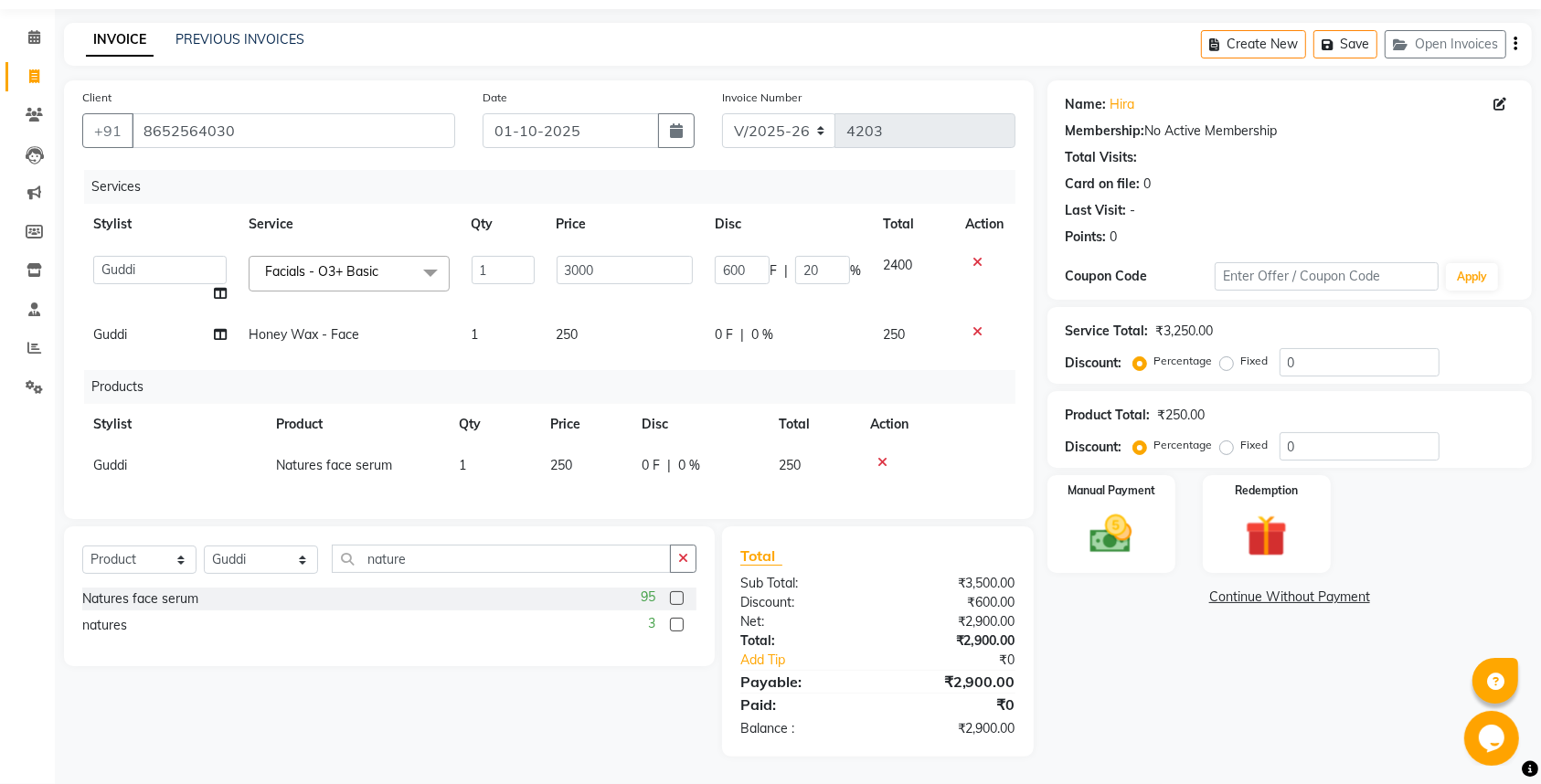
click at [821, 451] on td "250" at bounding box center [813, 465] width 91 height 41
select select "60158"
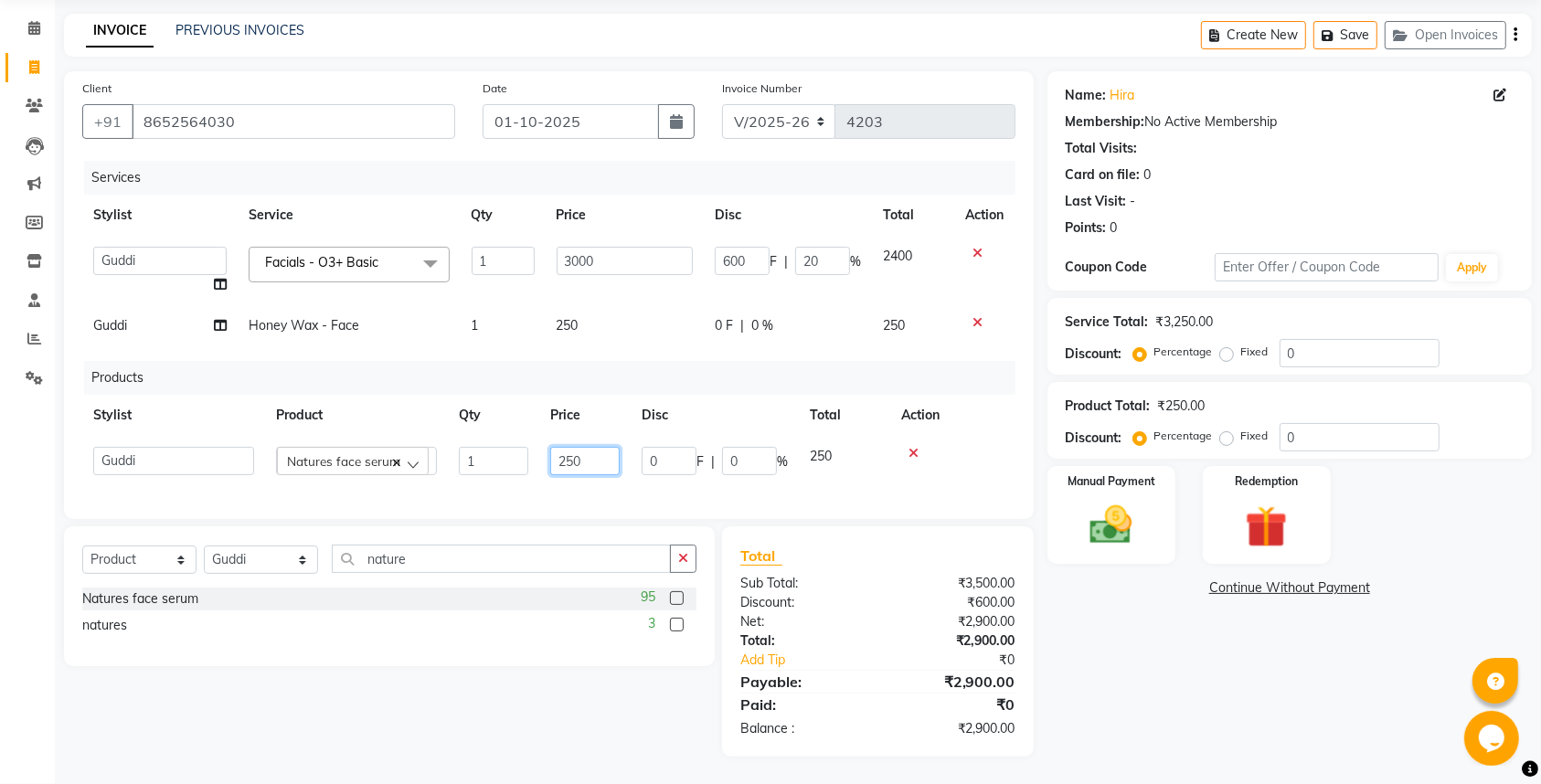
click at [588, 449] on input "250" at bounding box center [585, 461] width 70 height 28
type input "2"
type input "350"
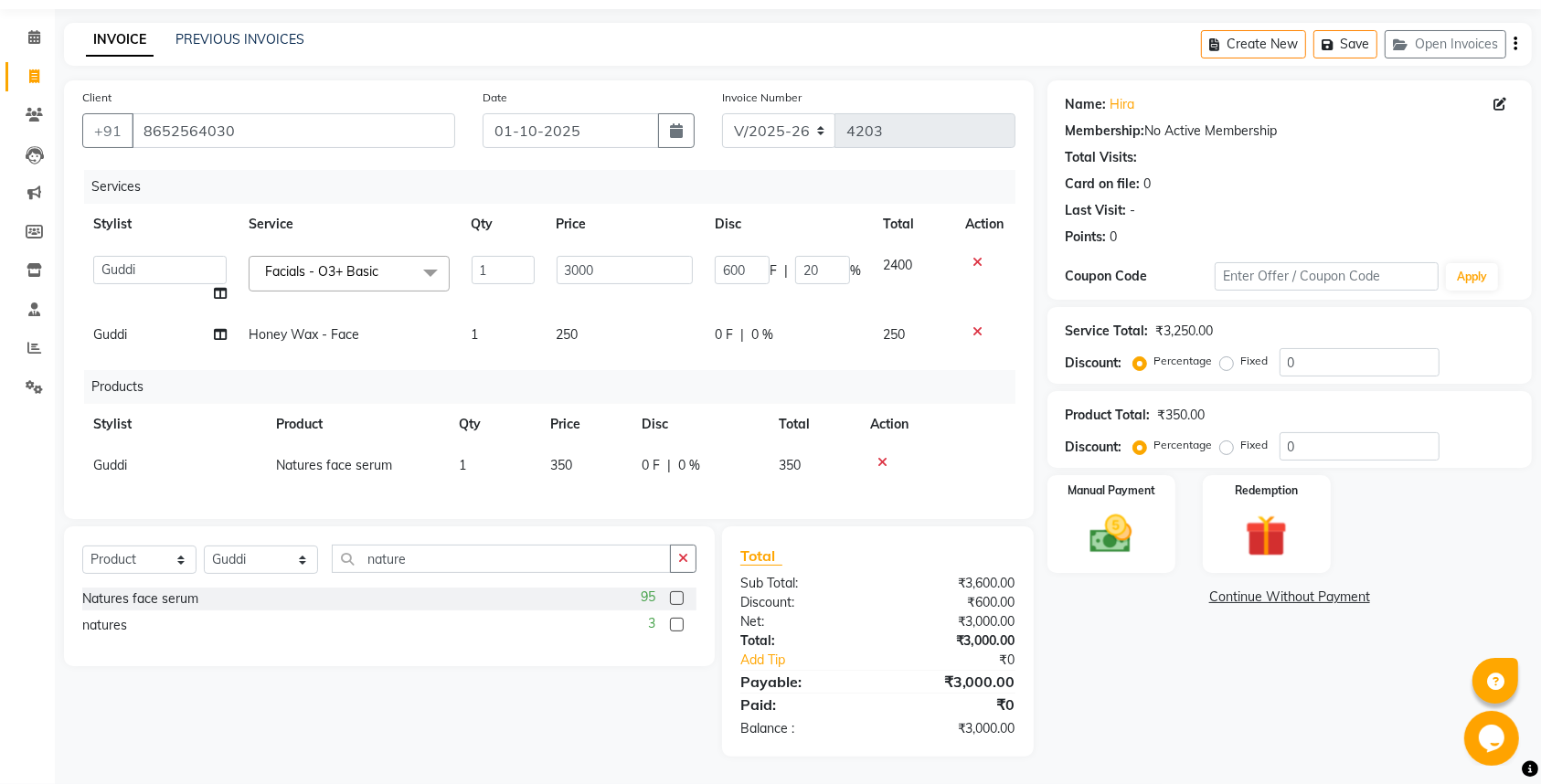
click at [828, 445] on td "350" at bounding box center [813, 465] width 91 height 41
select select "60158"
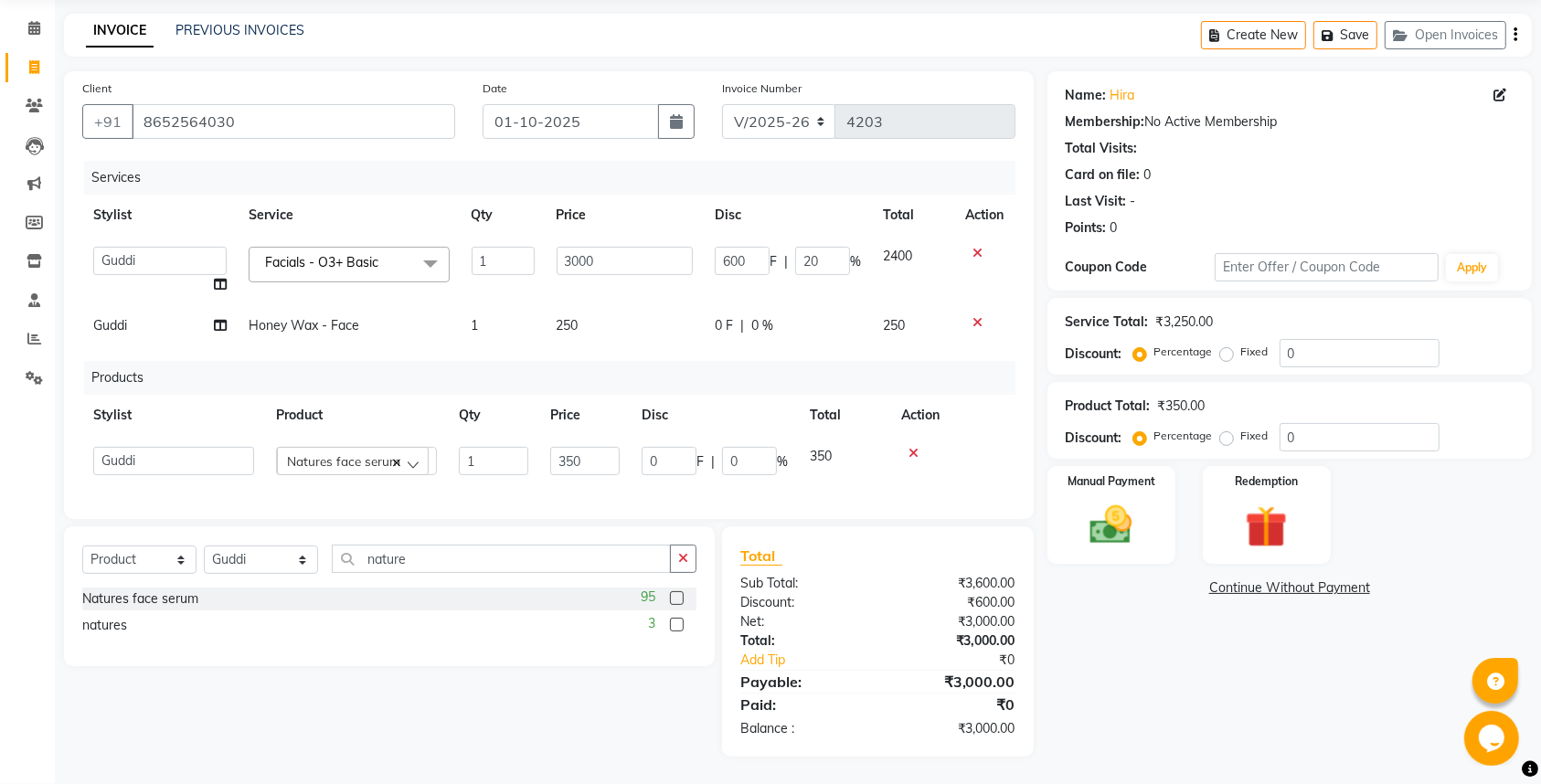
scroll to position [85, 0]
click at [1110, 510] on img at bounding box center [1111, 525] width 72 height 50
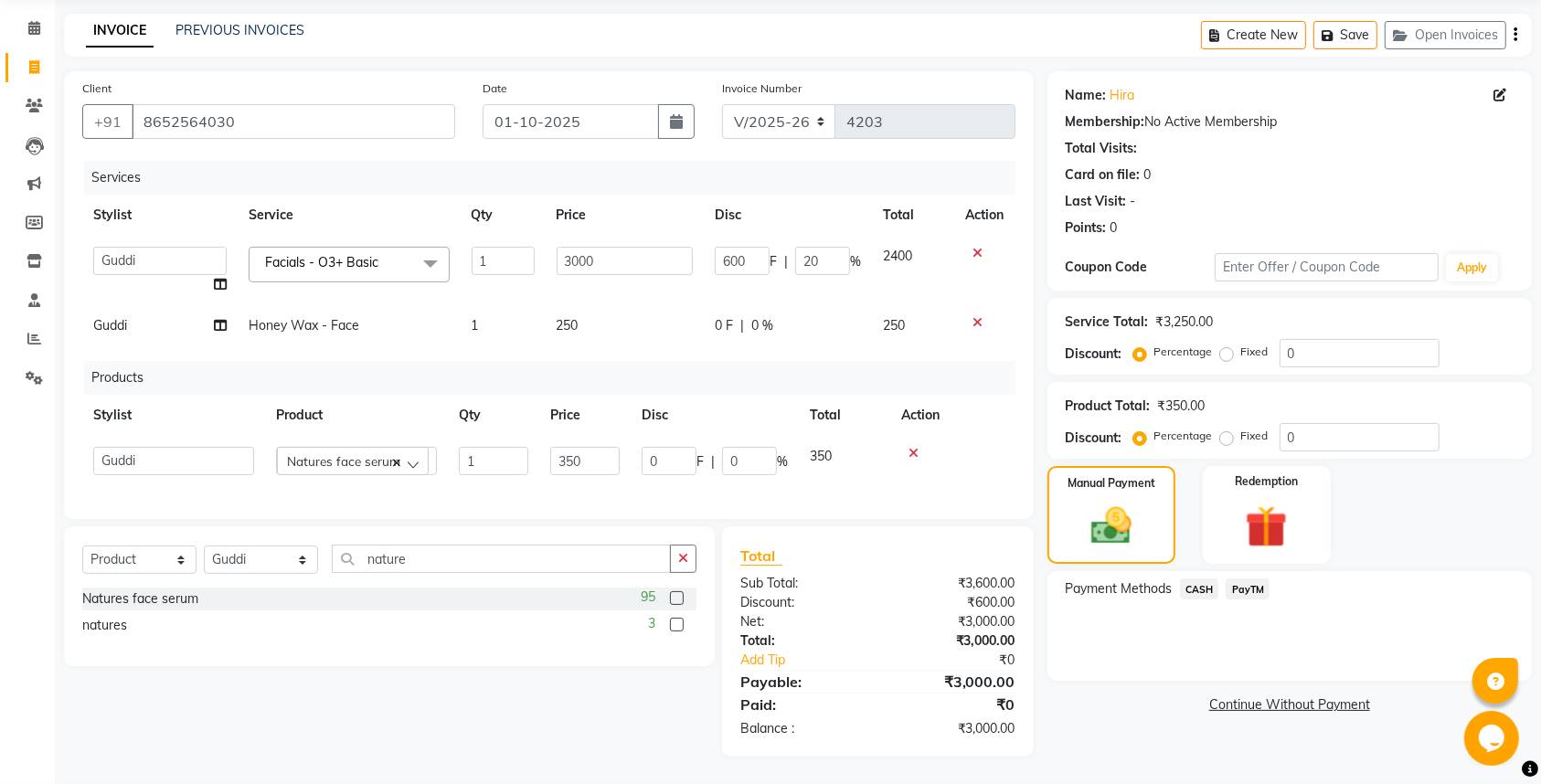
click at [1258, 578] on span "PayTM" at bounding box center [1247, 588] width 44 height 21
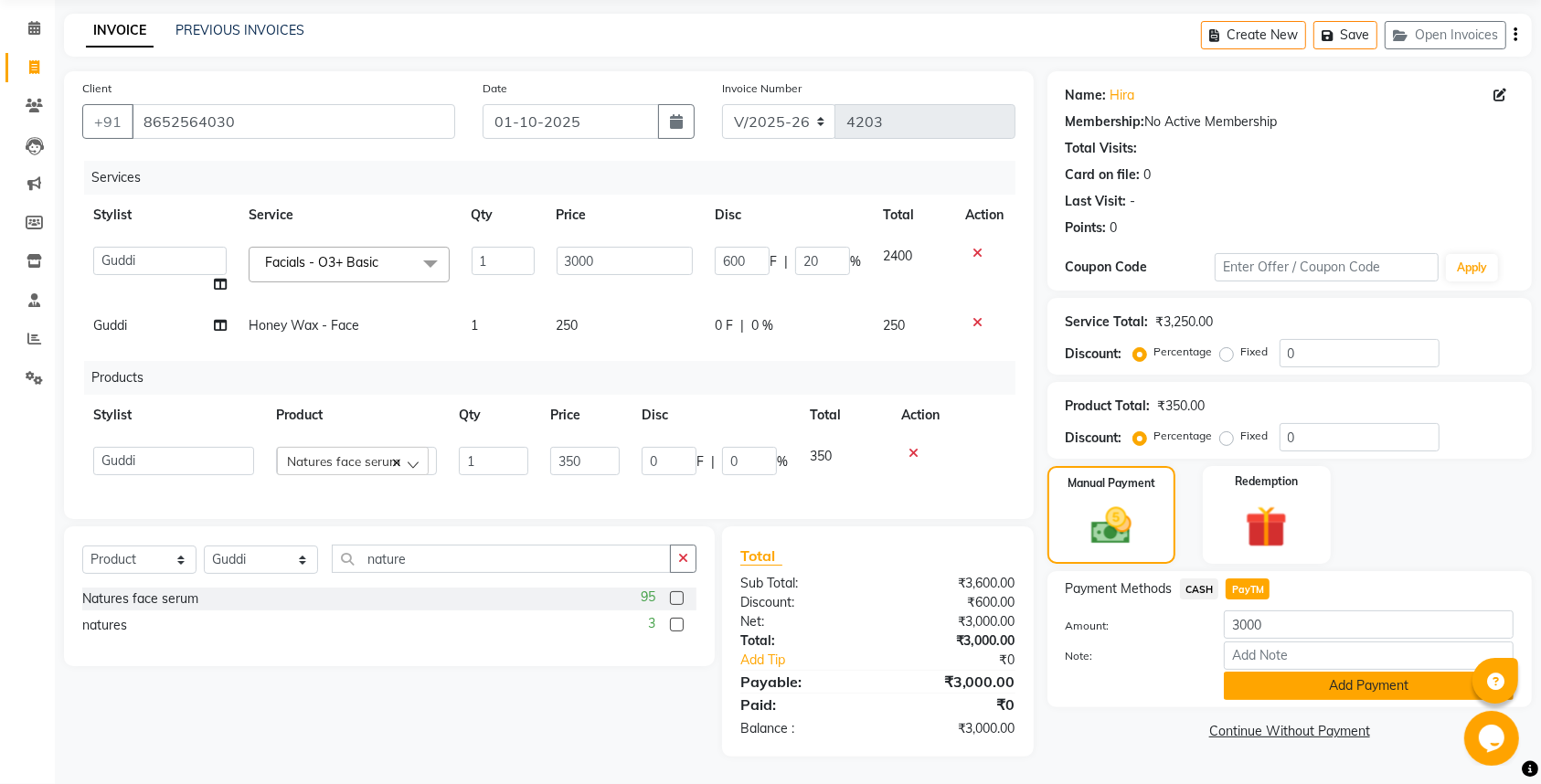
click at [1278, 672] on button "Add Payment" at bounding box center [1369, 686] width 290 height 28
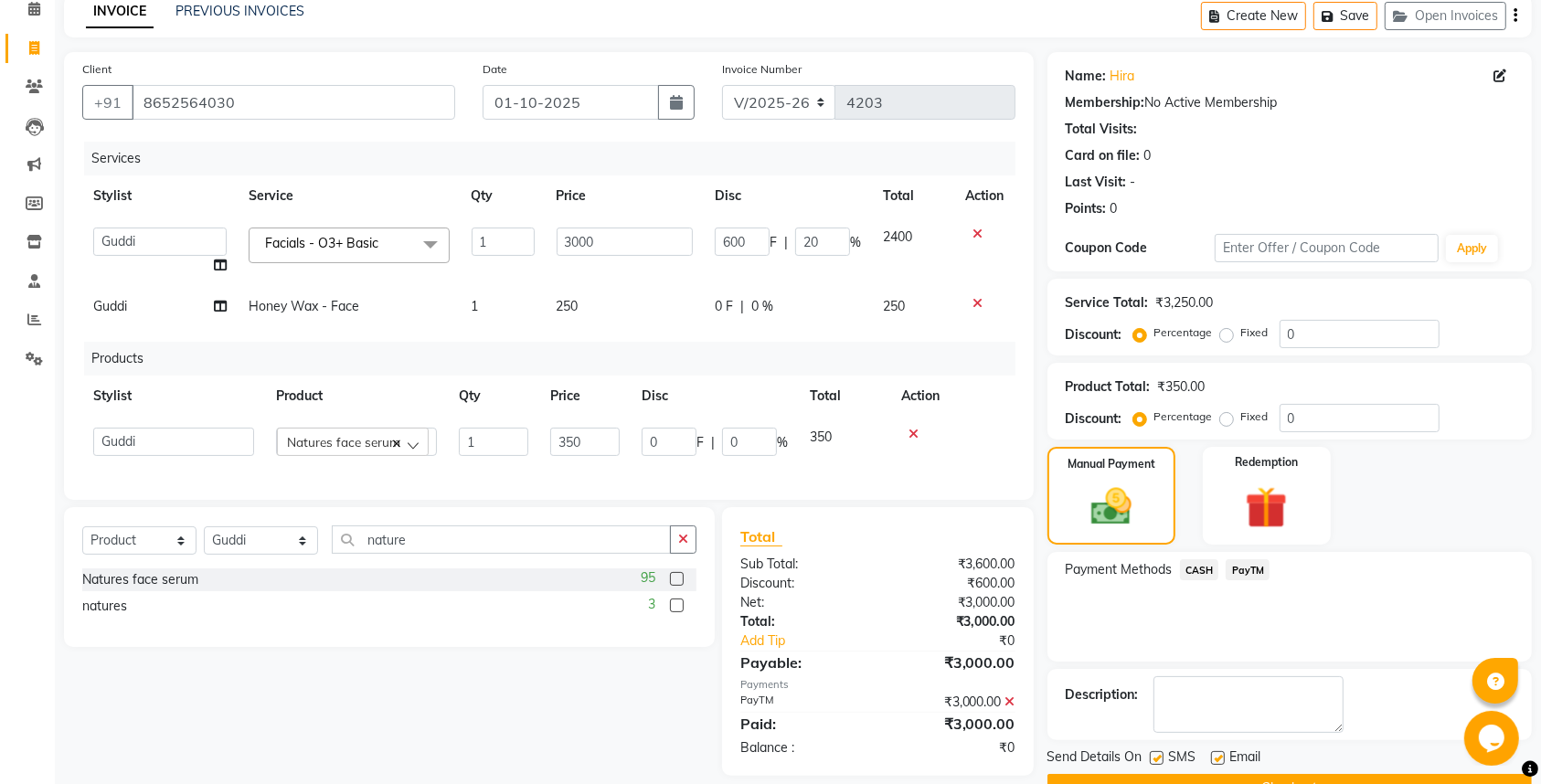
scroll to position [133, 0]
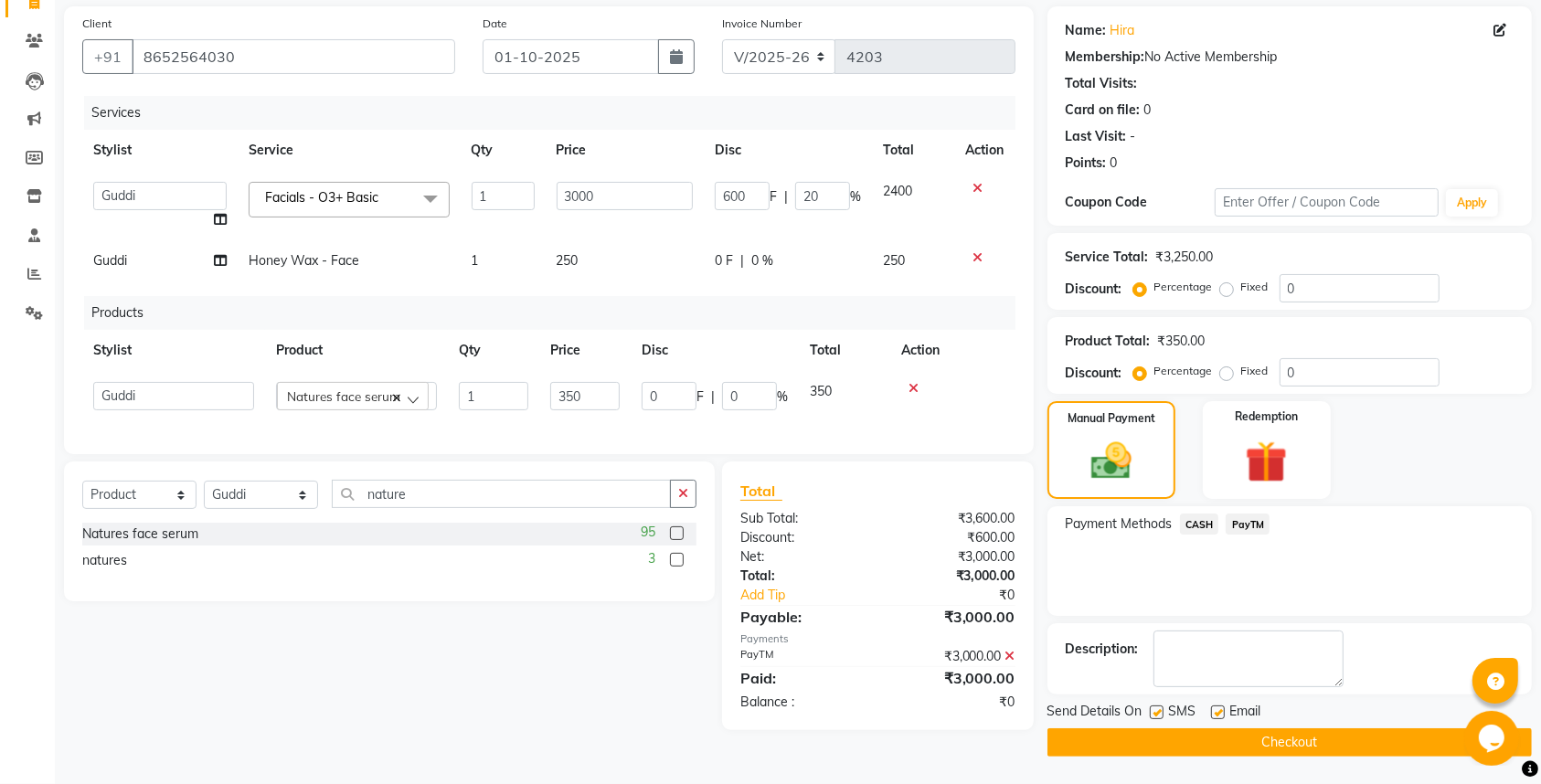
click at [1157, 715] on label at bounding box center [1156, 712] width 14 height 14
click at [1157, 715] on input "checkbox" at bounding box center [1155, 712] width 12 height 12
checkbox input "false"
click at [1221, 706] on label at bounding box center [1218, 712] width 14 height 14
click at [1221, 707] on input "checkbox" at bounding box center [1217, 712] width 12 height 12
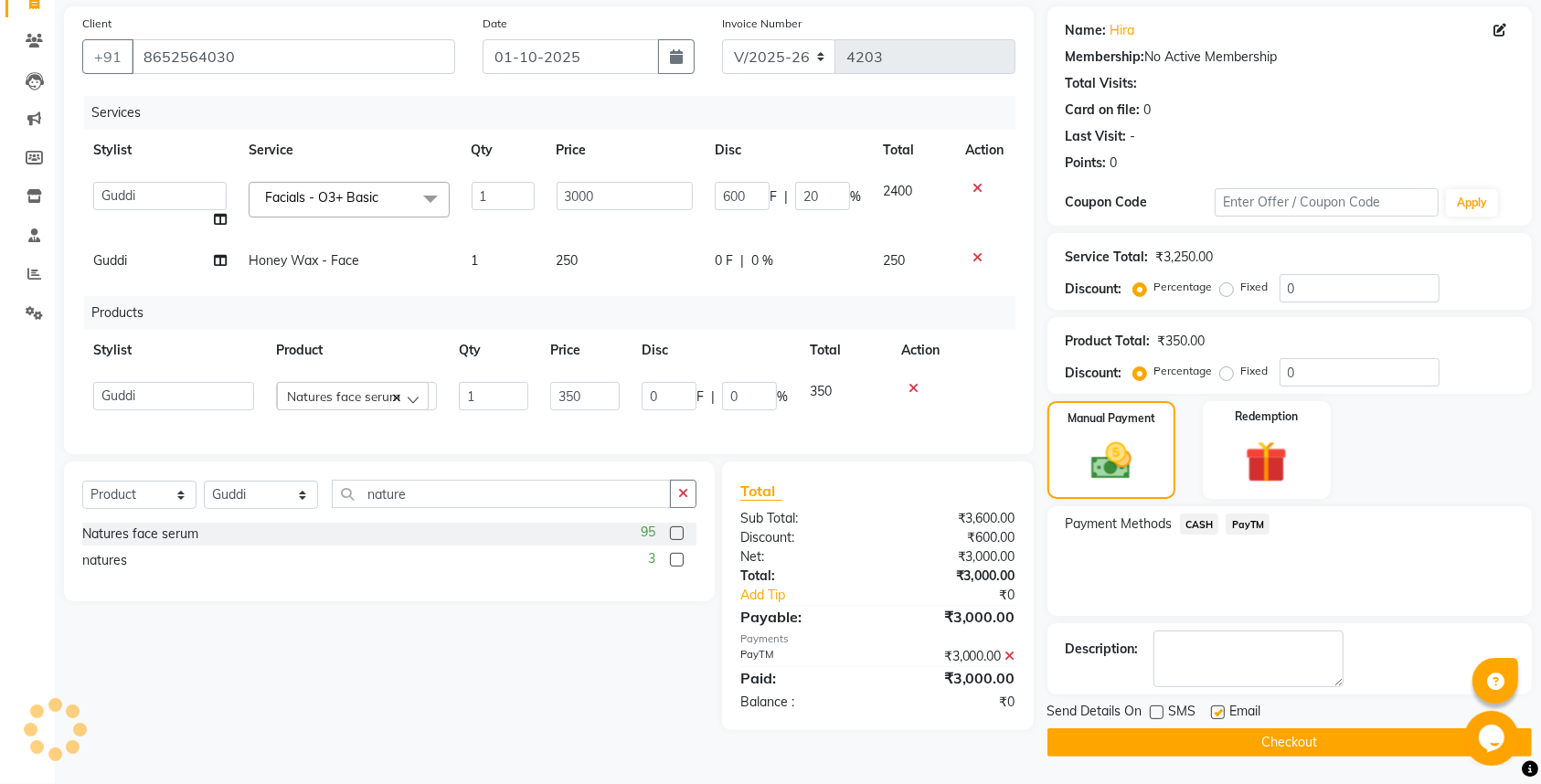
checkbox input "false"
click at [1215, 745] on button "Checkout" at bounding box center [1289, 742] width 484 height 28
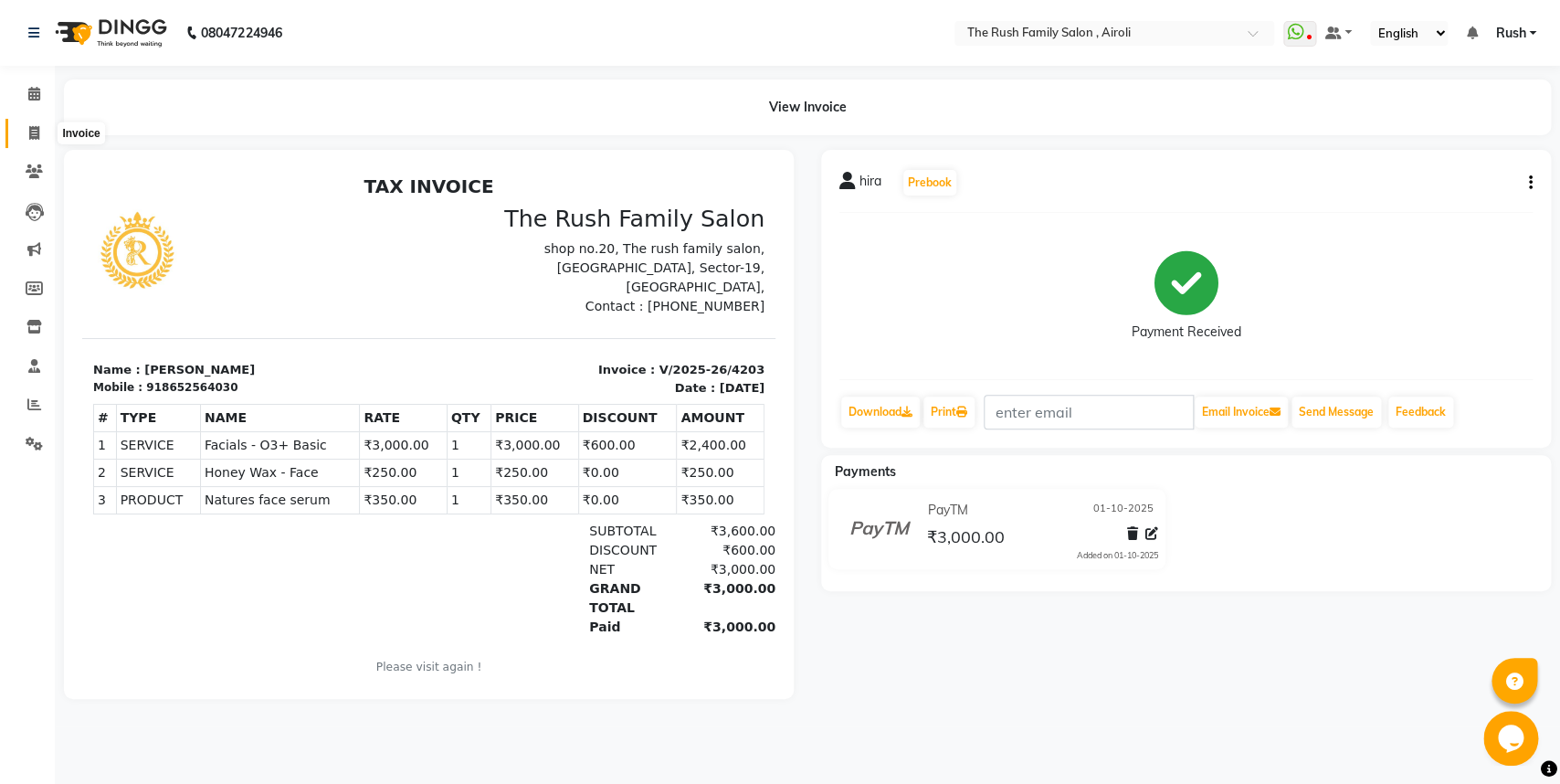
click at [32, 134] on icon at bounding box center [33, 133] width 10 height 14
select select "5419"
select select "service"
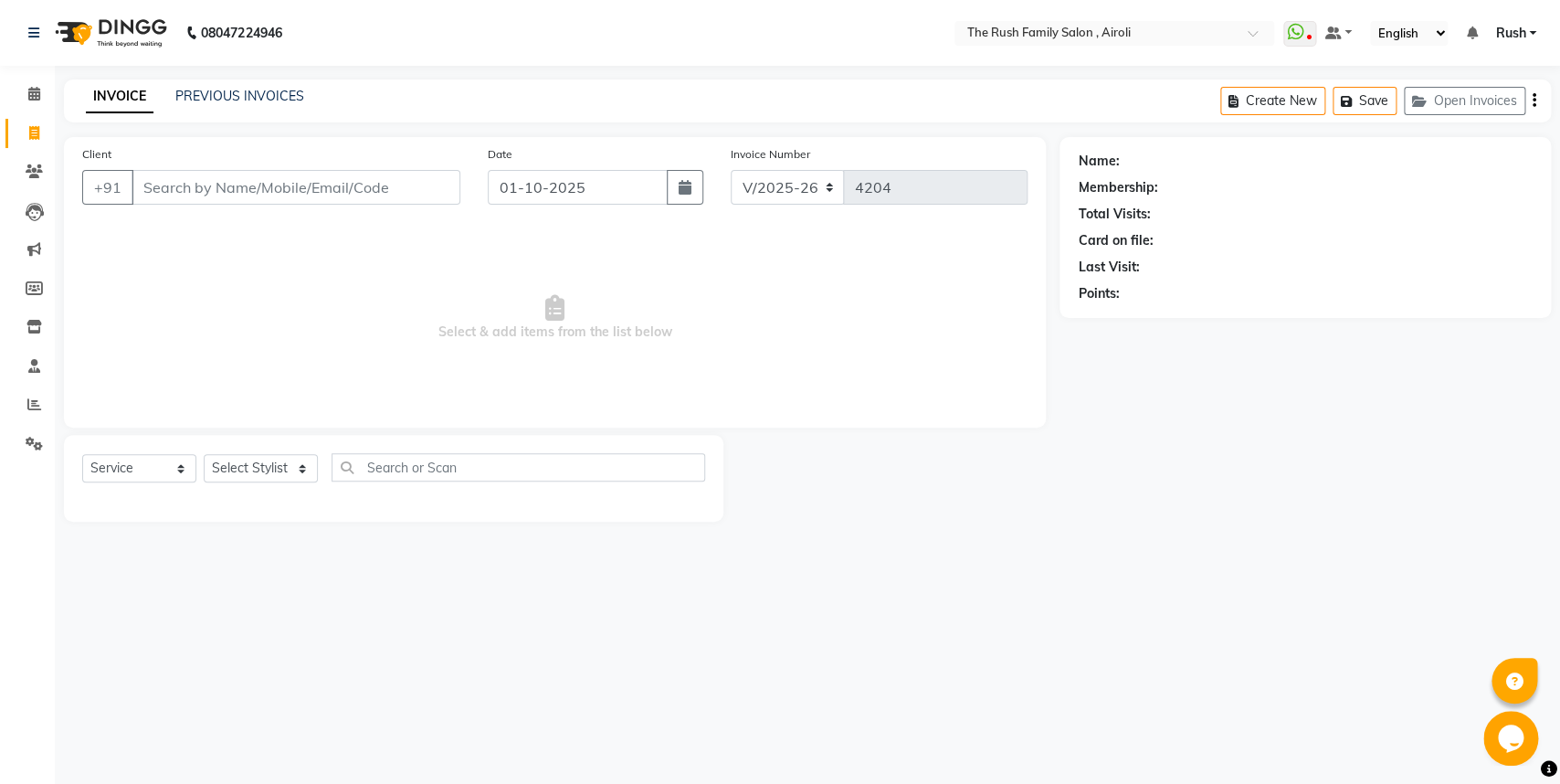
click at [239, 87] on div "PREVIOUS INVOICES" at bounding box center [240, 96] width 129 height 20
click at [256, 101] on link "PREVIOUS INVOICES" at bounding box center [240, 96] width 129 height 17
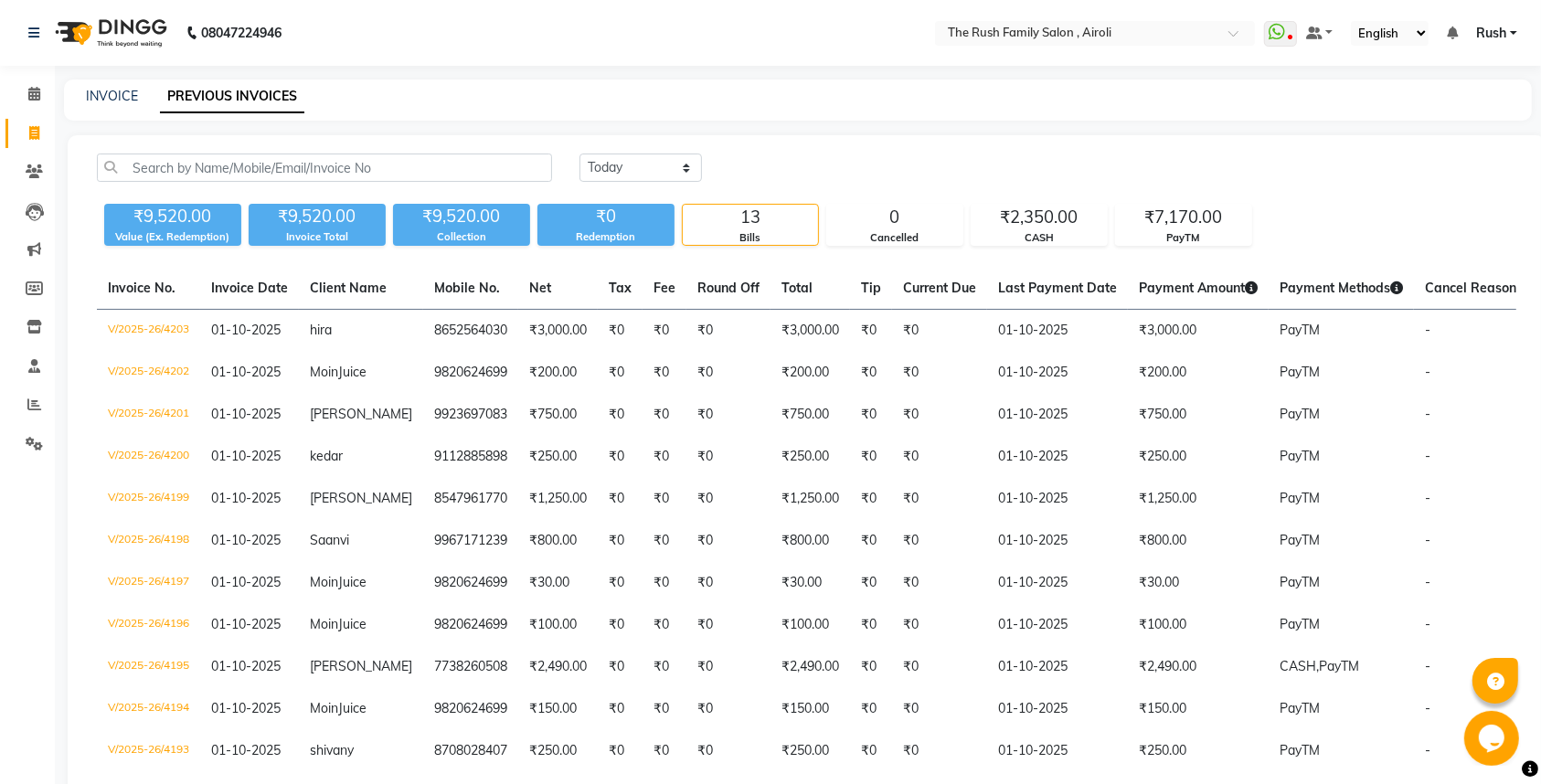
click at [106, 87] on div "INVOICE" at bounding box center [112, 96] width 52 height 20
click at [108, 98] on link "INVOICE" at bounding box center [112, 96] width 52 height 17
select select "service"
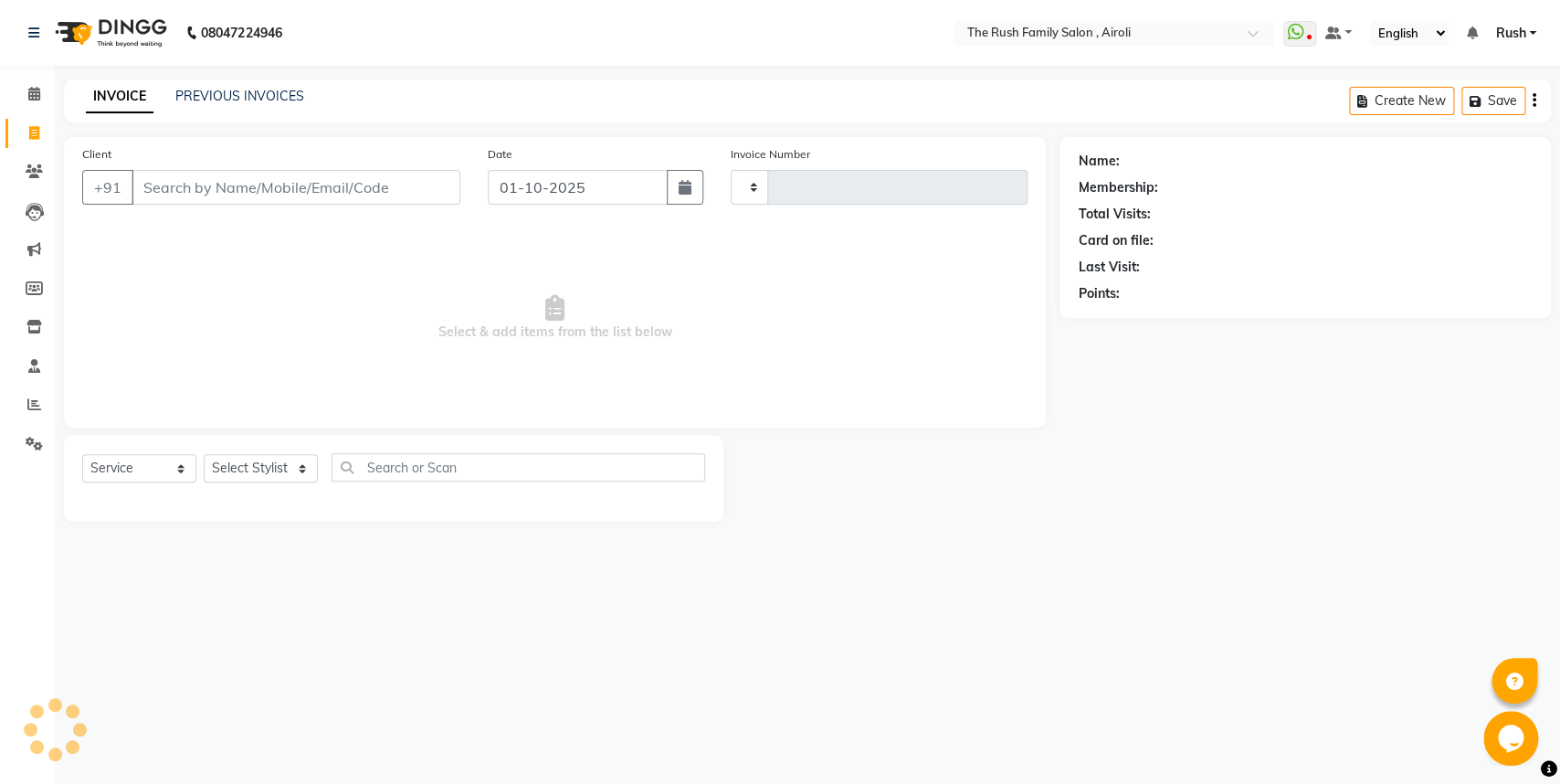
type input "4204"
select select "5419"
click at [72, 158] on div "Client +91" at bounding box center [271, 181] width 406 height 75
click at [78, 158] on div "Client +91" at bounding box center [271, 181] width 406 height 75
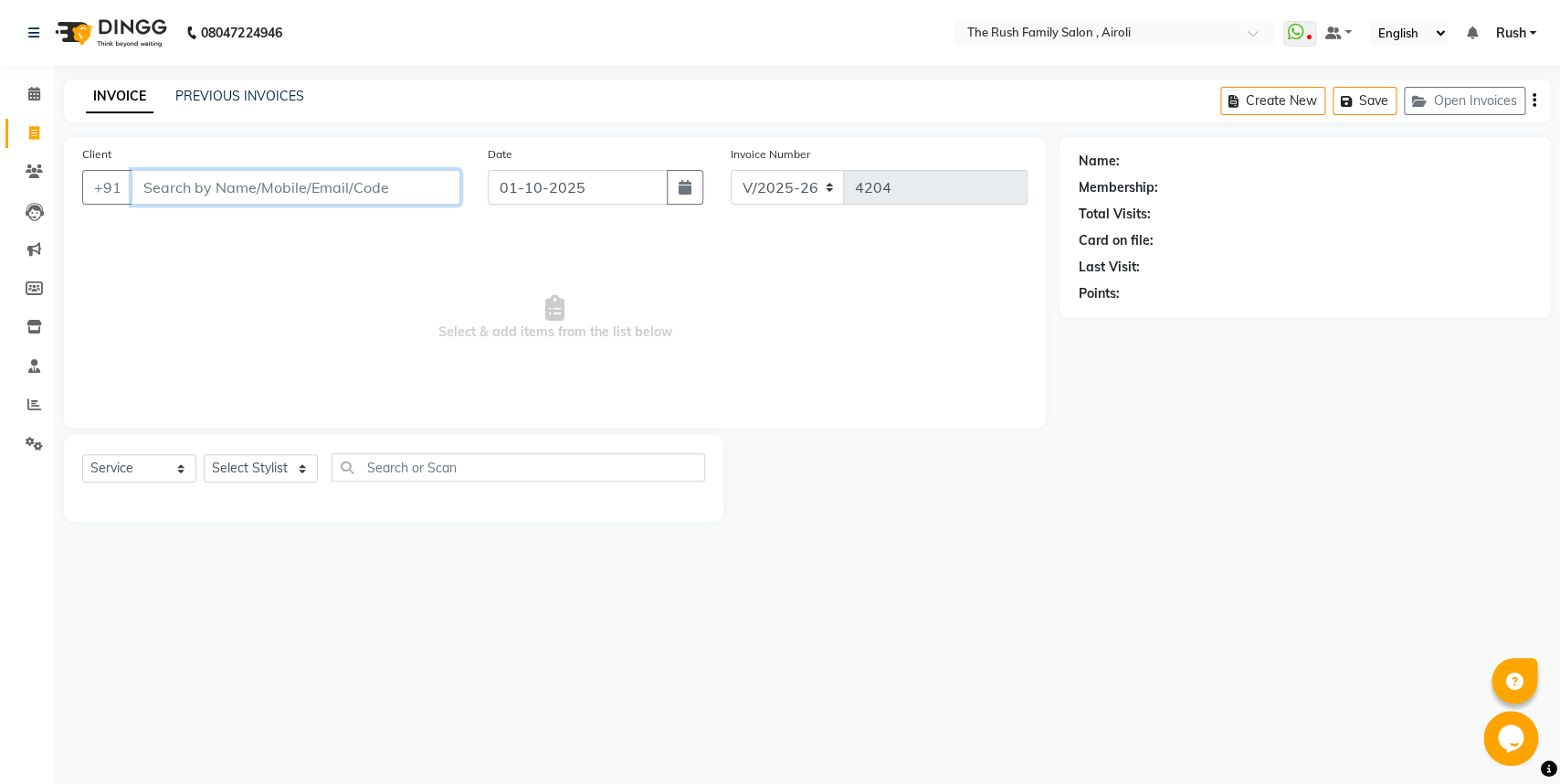
click at [210, 181] on input "Client" at bounding box center [296, 187] width 329 height 34
click at [208, 101] on link "PREVIOUS INVOICES" at bounding box center [240, 96] width 129 height 17
